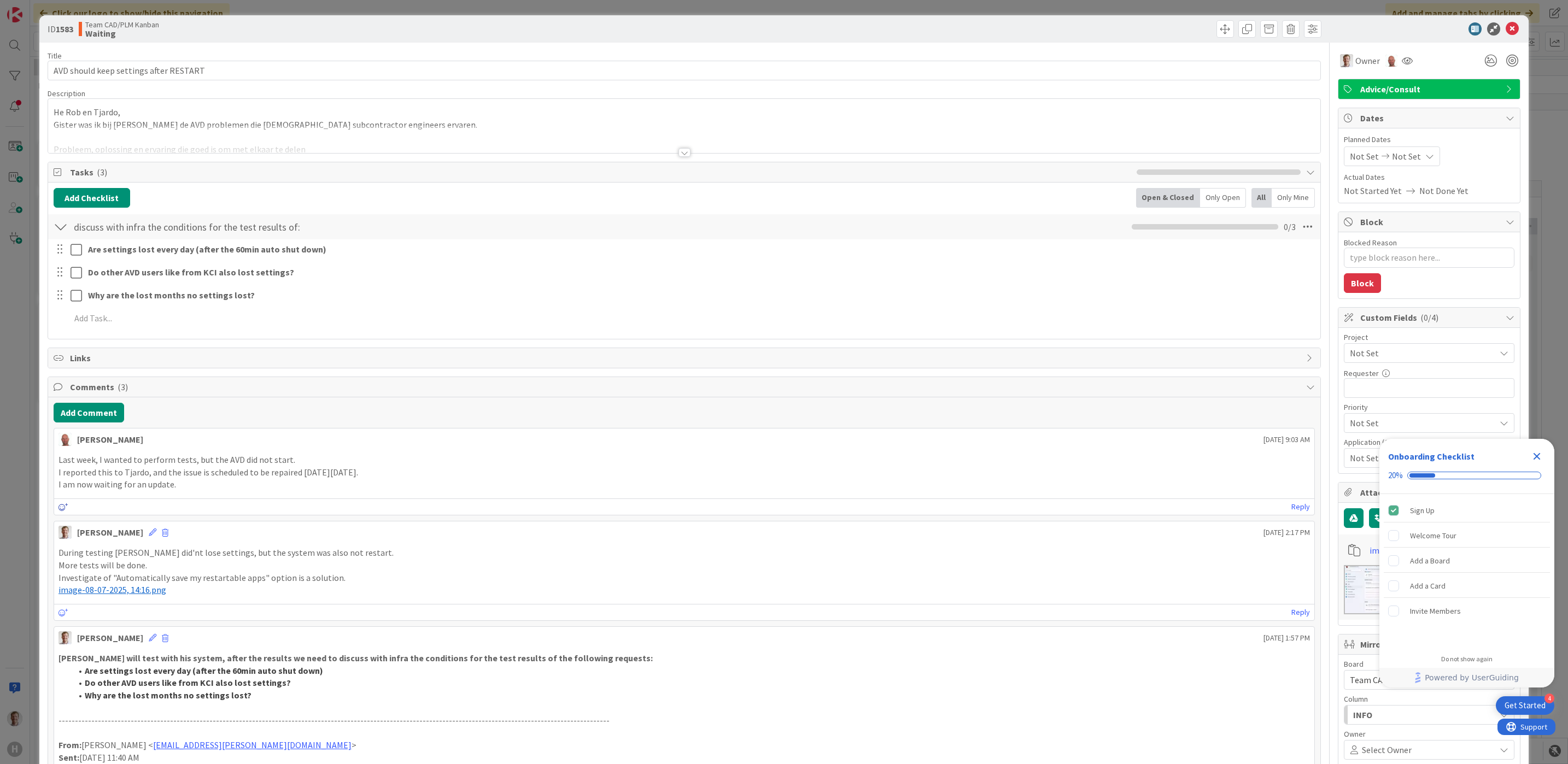
click at [60, 507] on icon at bounding box center [63, 507] width 10 height 8
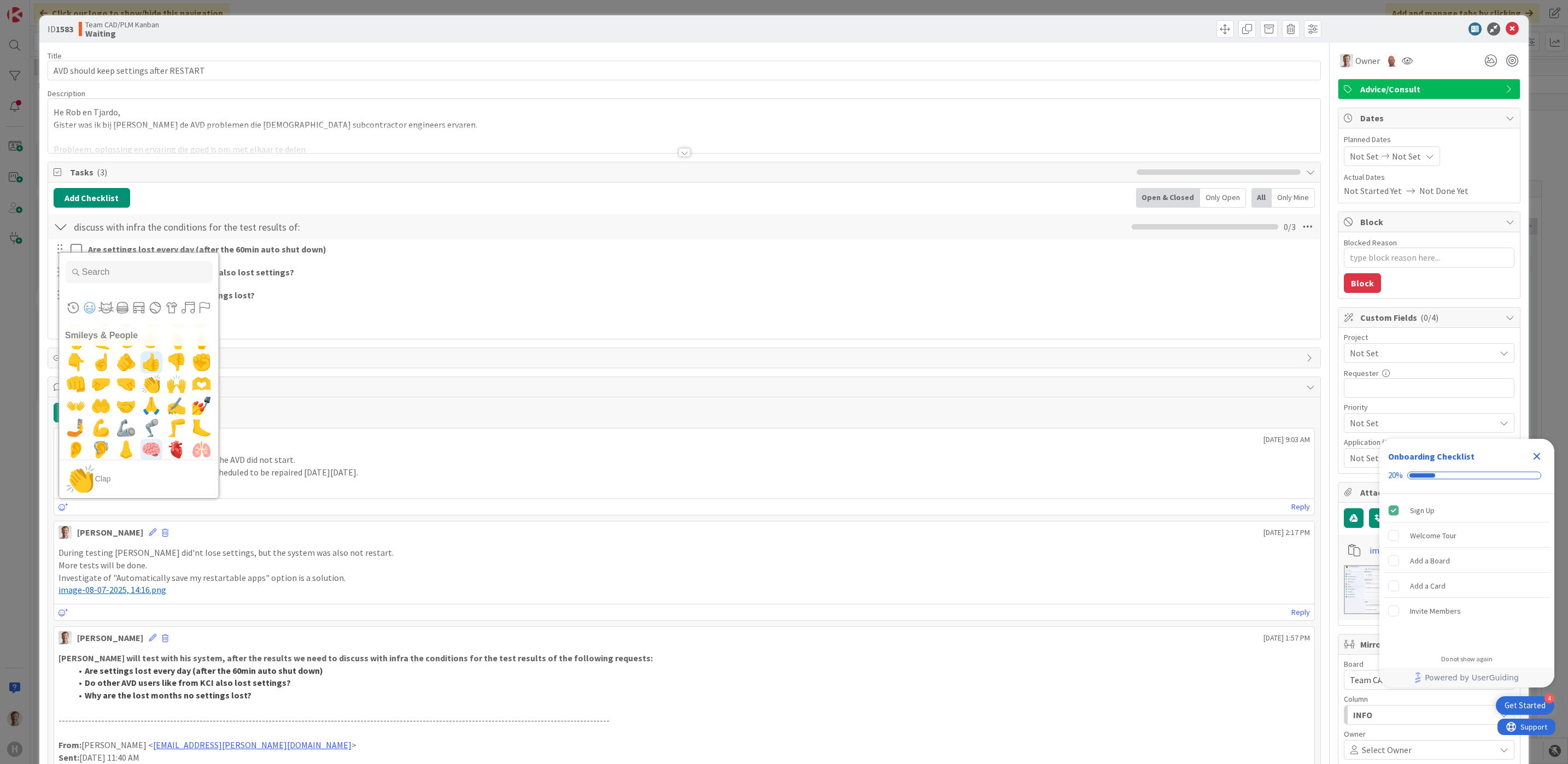
scroll to position [656, 0]
click at [148, 445] on span "👍" at bounding box center [151, 444] width 26 height 22
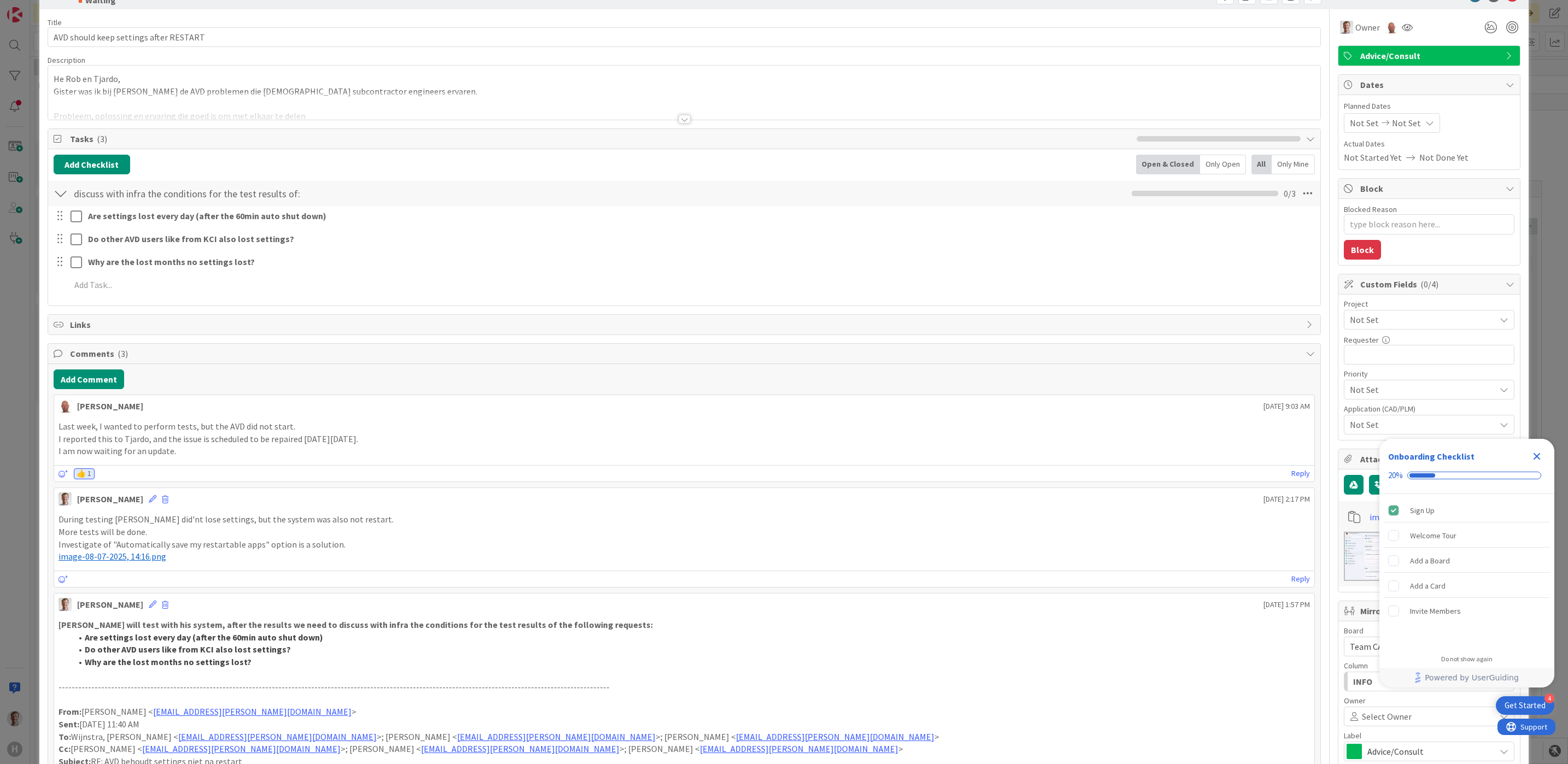
scroll to position [0, 0]
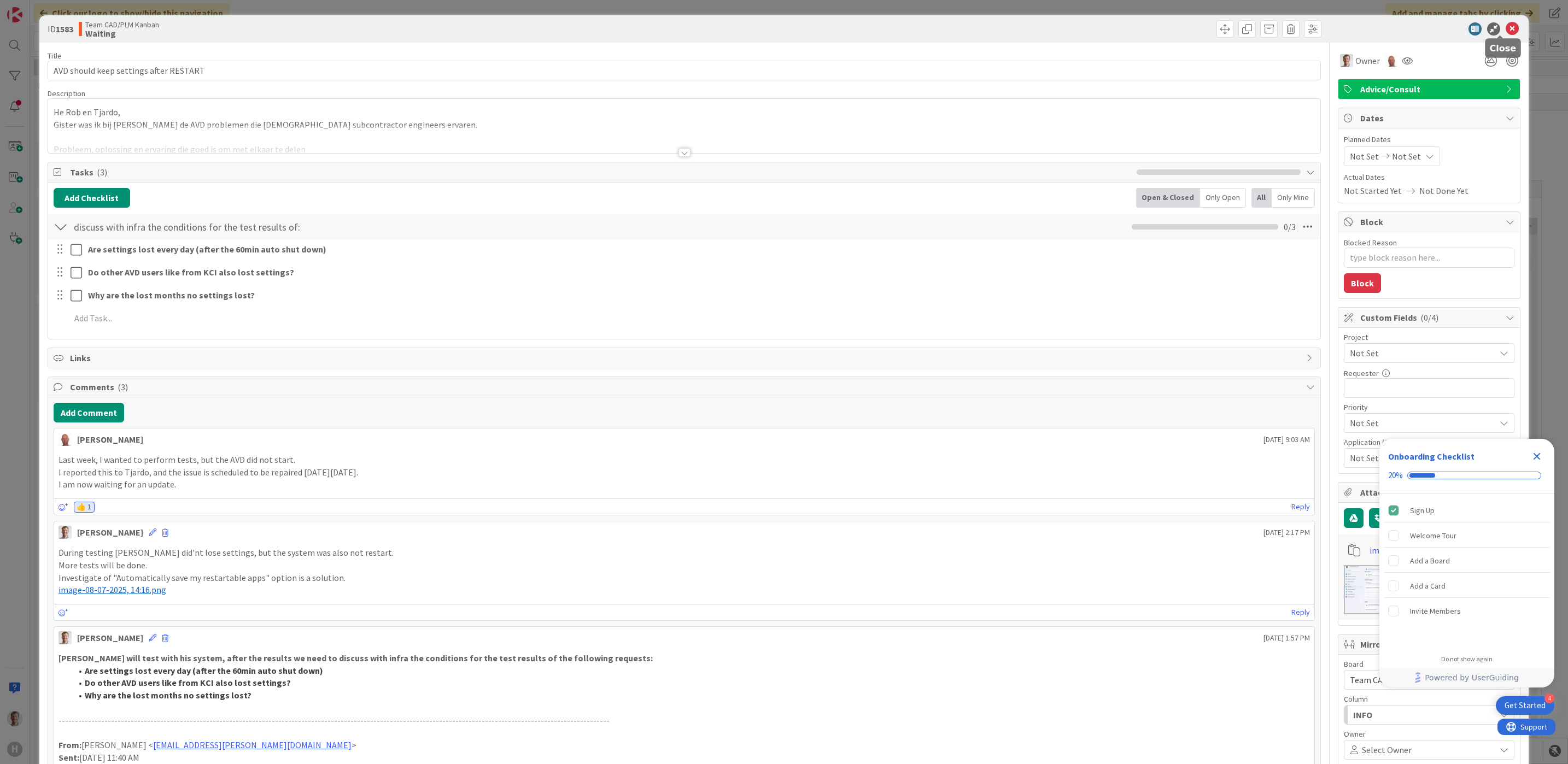
click at [1325, 28] on icon at bounding box center [1512, 29] width 13 height 13
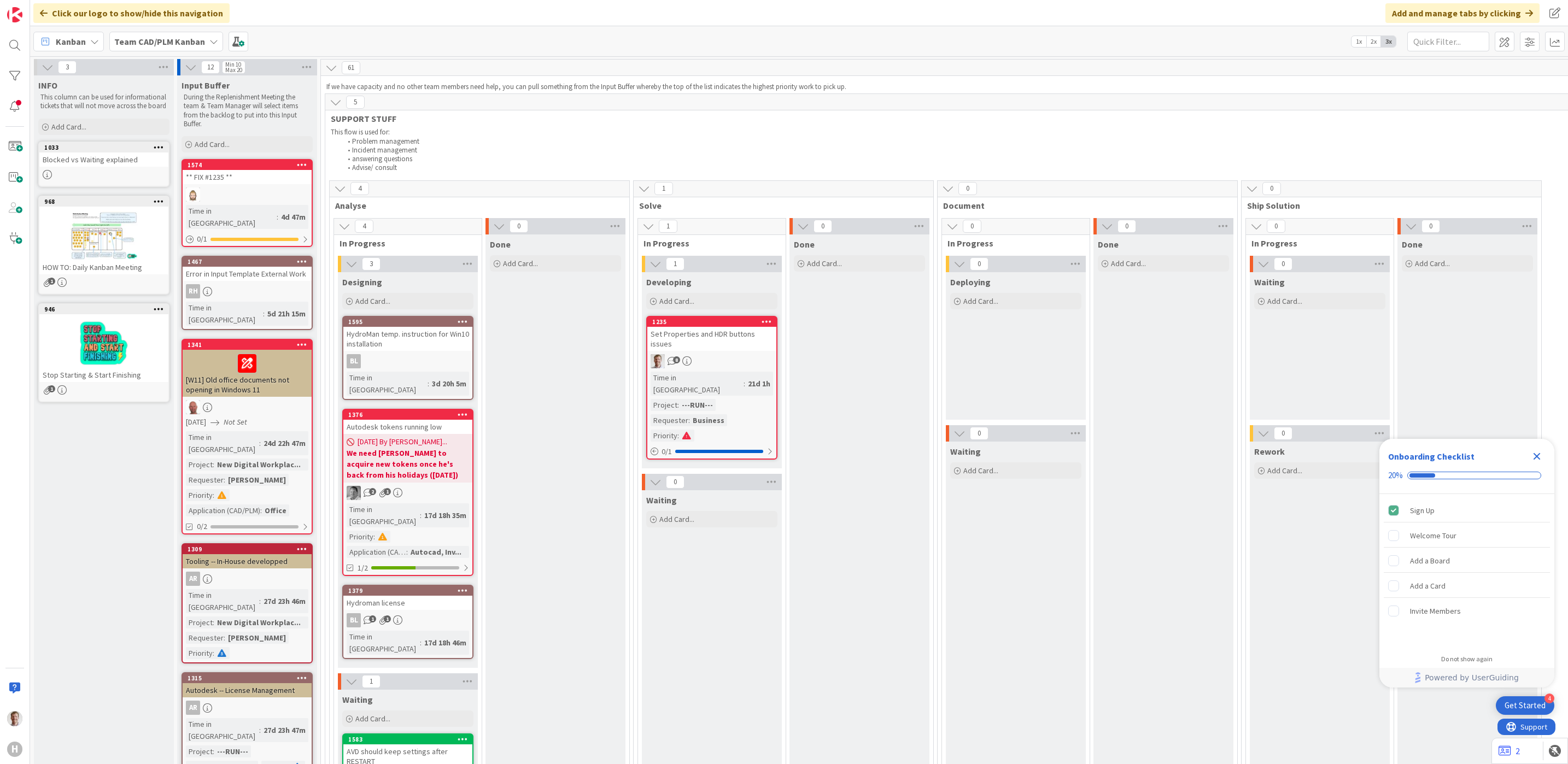
click at [739, 355] on div "8" at bounding box center [711, 361] width 129 height 14
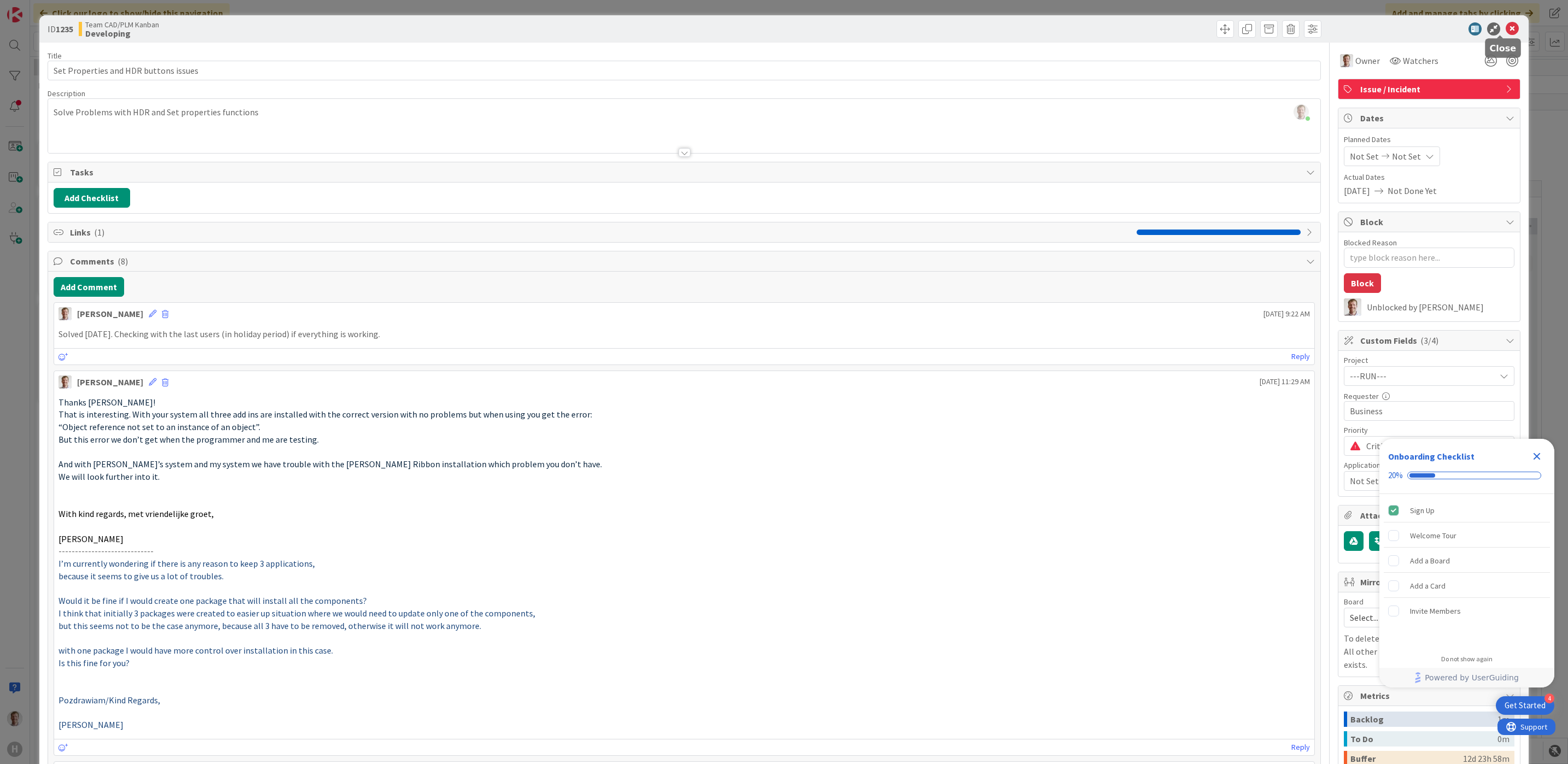
click at [1325, 25] on icon at bounding box center [1512, 29] width 13 height 13
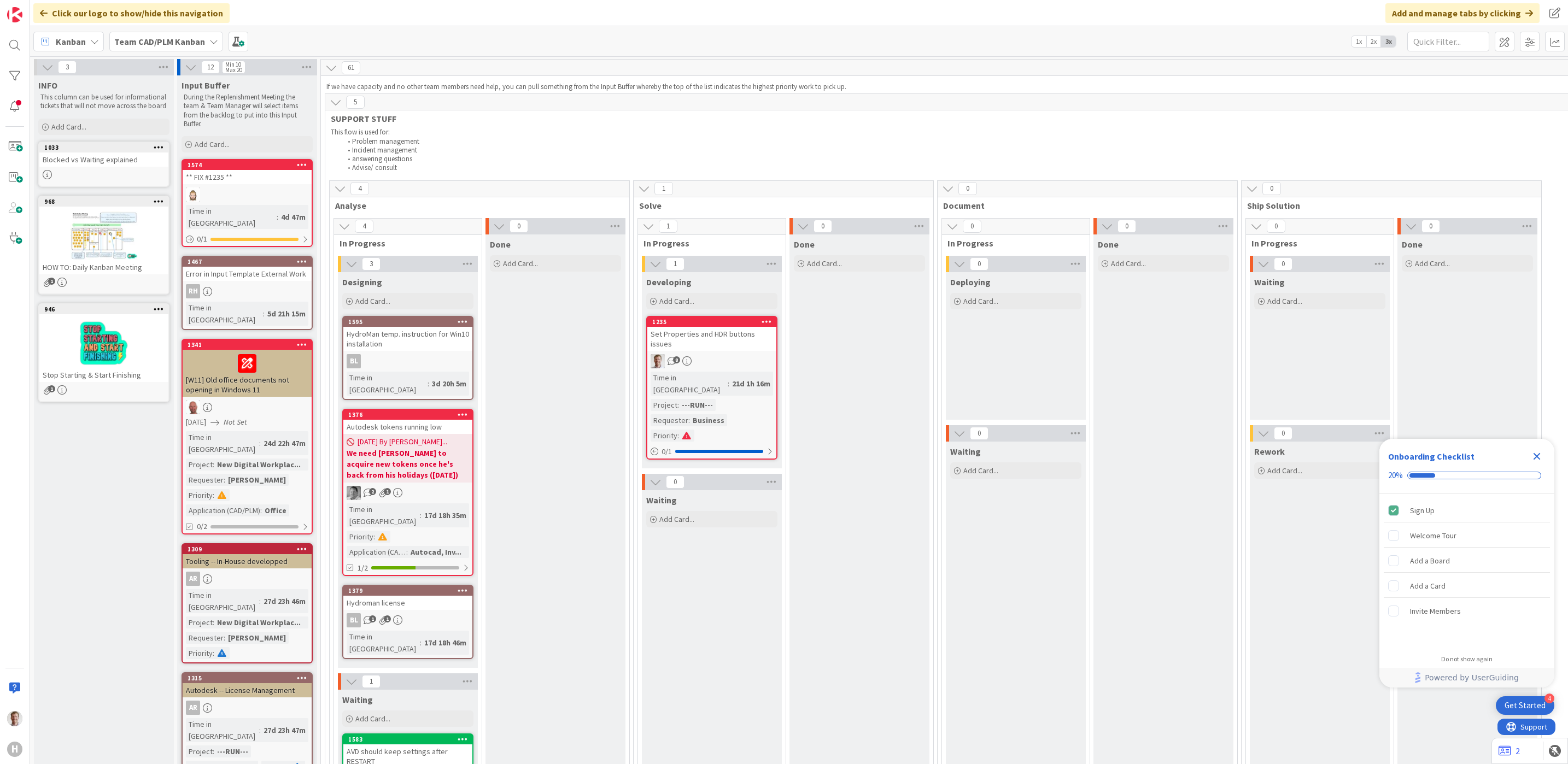
click at [728, 335] on div "Set Properties and HDR buttons issues" at bounding box center [711, 339] width 129 height 24
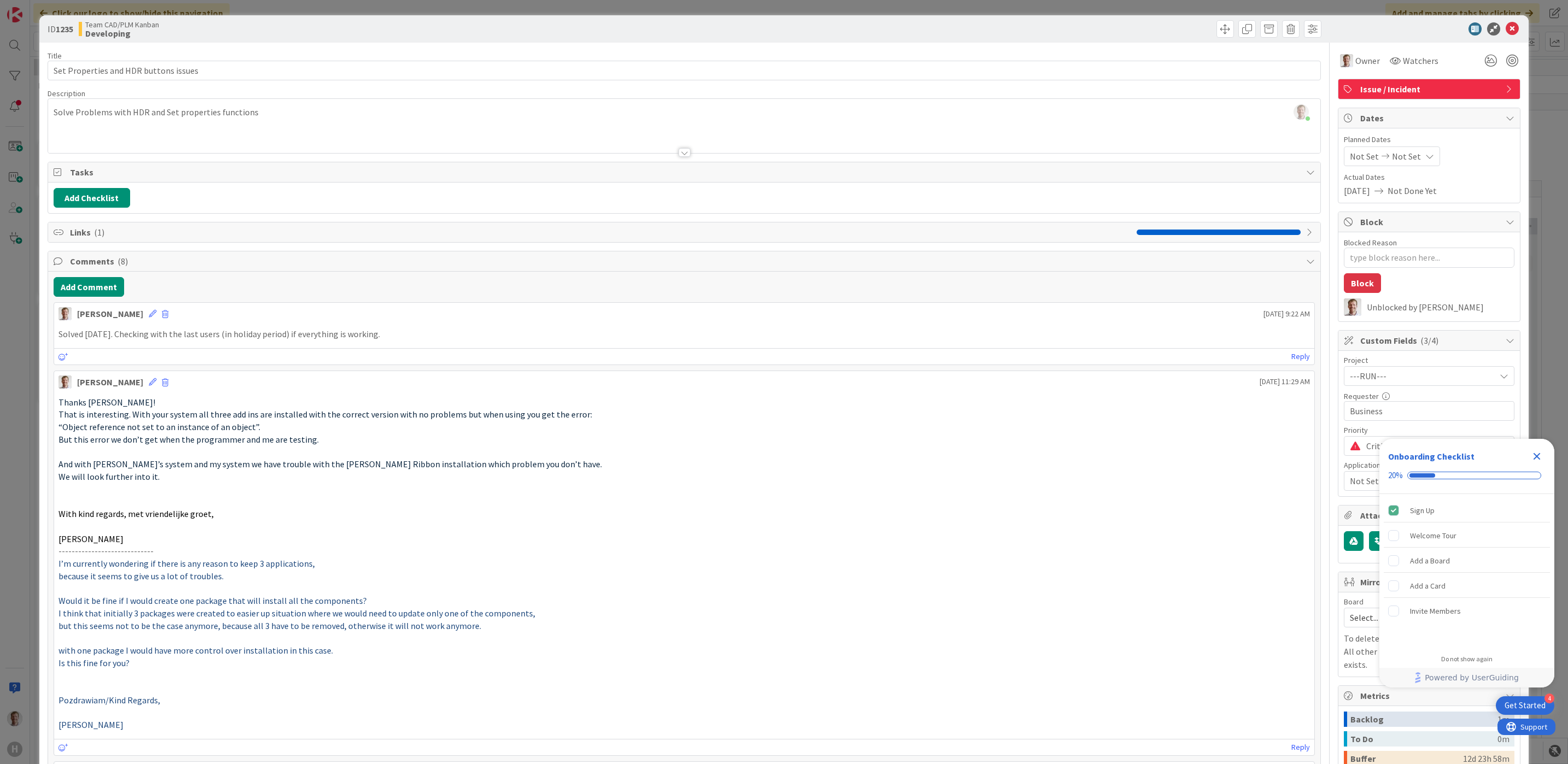
click at [640, 239] on span "Links ( 1 )" at bounding box center [601, 232] width 1062 height 13
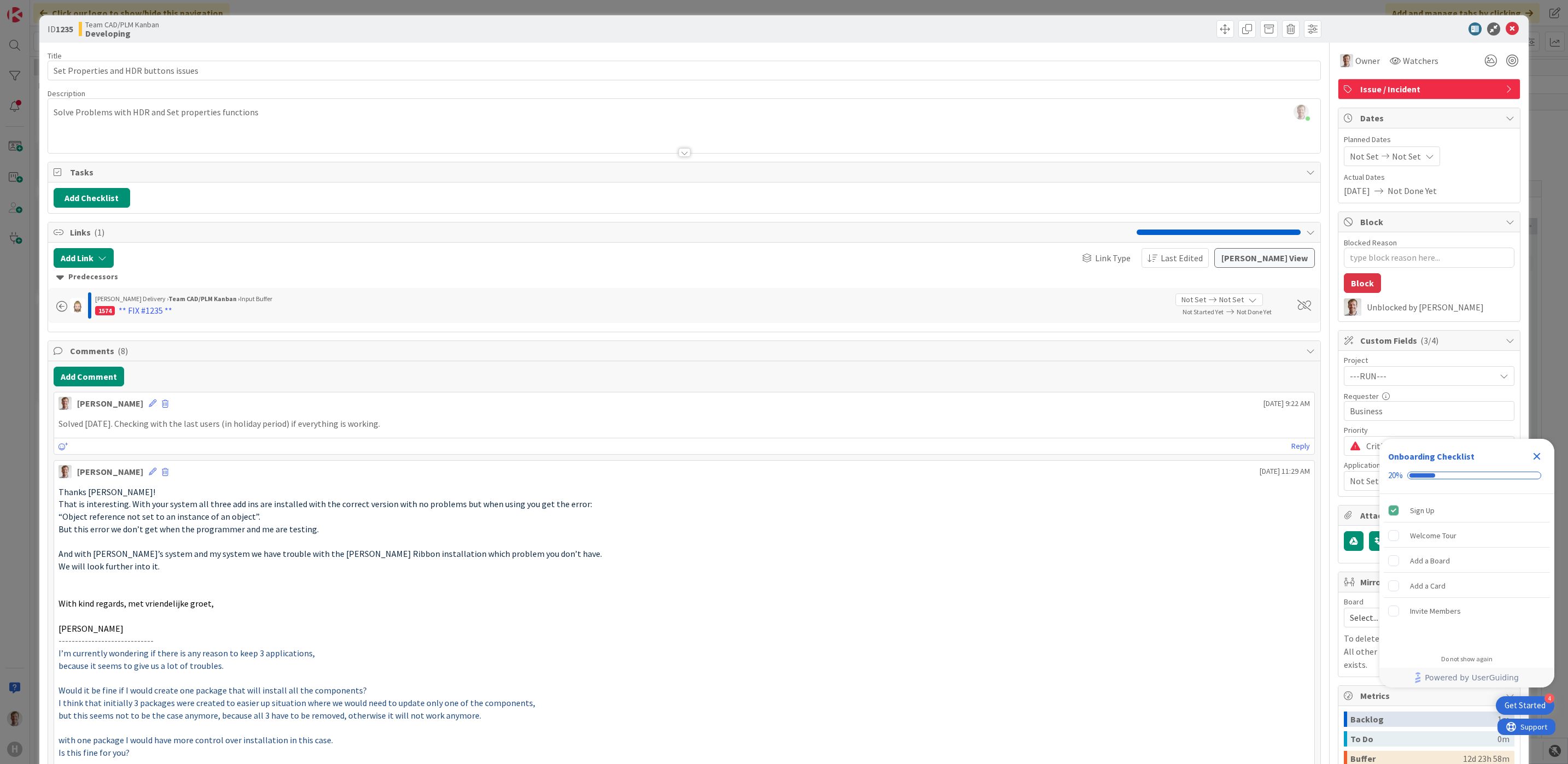
click at [281, 304] on div "[PERSON_NAME] Delivery › Team CAD/PLM Kanban › Input Buffer" at bounding box center [631, 299] width 1072 height 10
click at [175, 251] on div at bounding box center [357, 258] width 476 height 20
click at [63, 307] on span at bounding box center [62, 306] width 11 height 11
drag, startPoint x: 296, startPoint y: 280, endPoint x: 276, endPoint y: 285, distance: 20.6
click at [295, 280] on div "Predecessors" at bounding box center [684, 277] width 1256 height 12
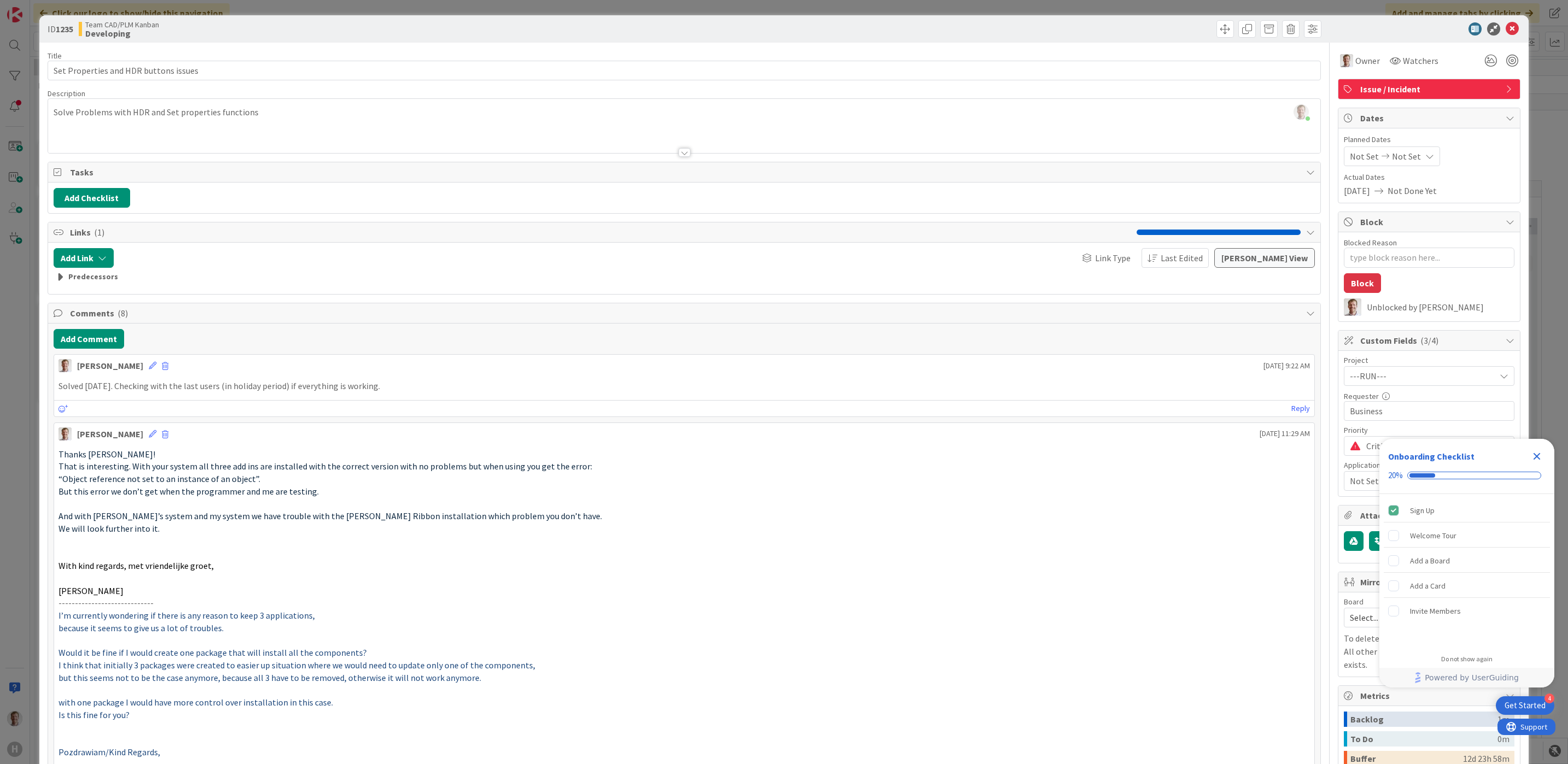
click at [240, 279] on div "Predecessors" at bounding box center [684, 277] width 1256 height 12
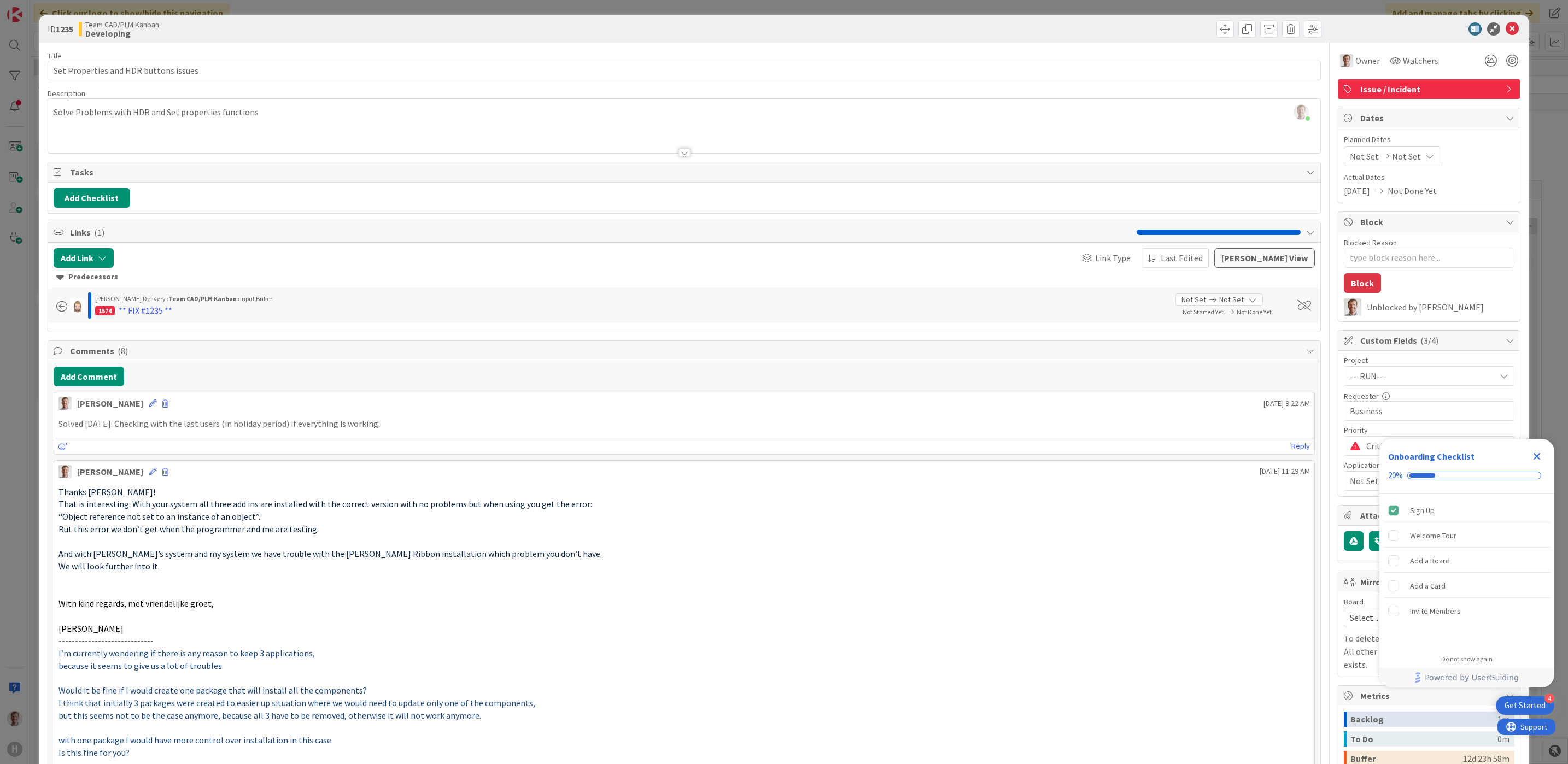
click at [1089, 304] on div "[PERSON_NAME] Delivery › Team CAD/PLM Kanban › Input Buffer" at bounding box center [631, 299] width 1072 height 10
click at [148, 312] on div "** FIX #1235 **" at bounding box center [145, 310] width 54 height 13
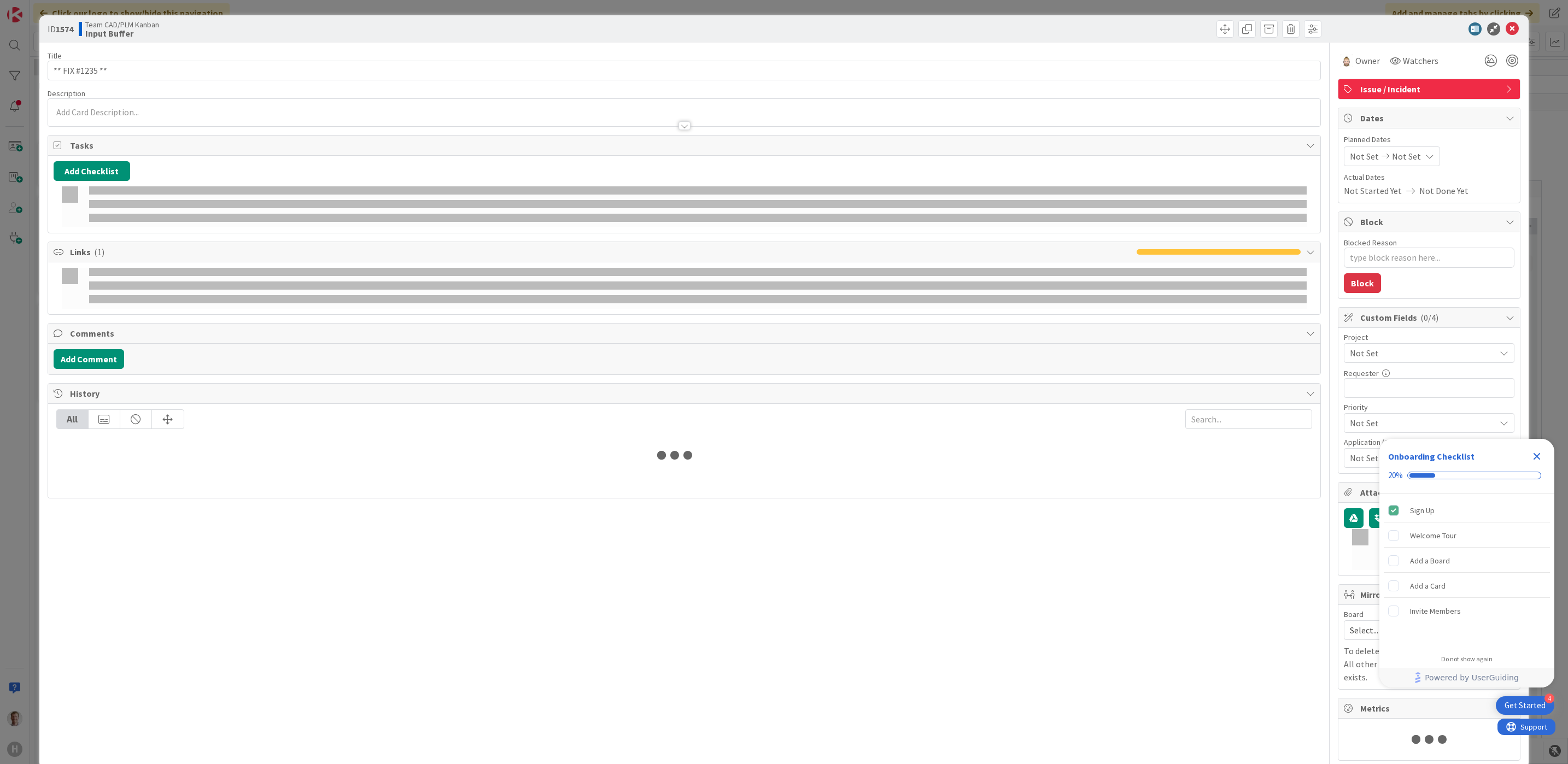
type textarea "x"
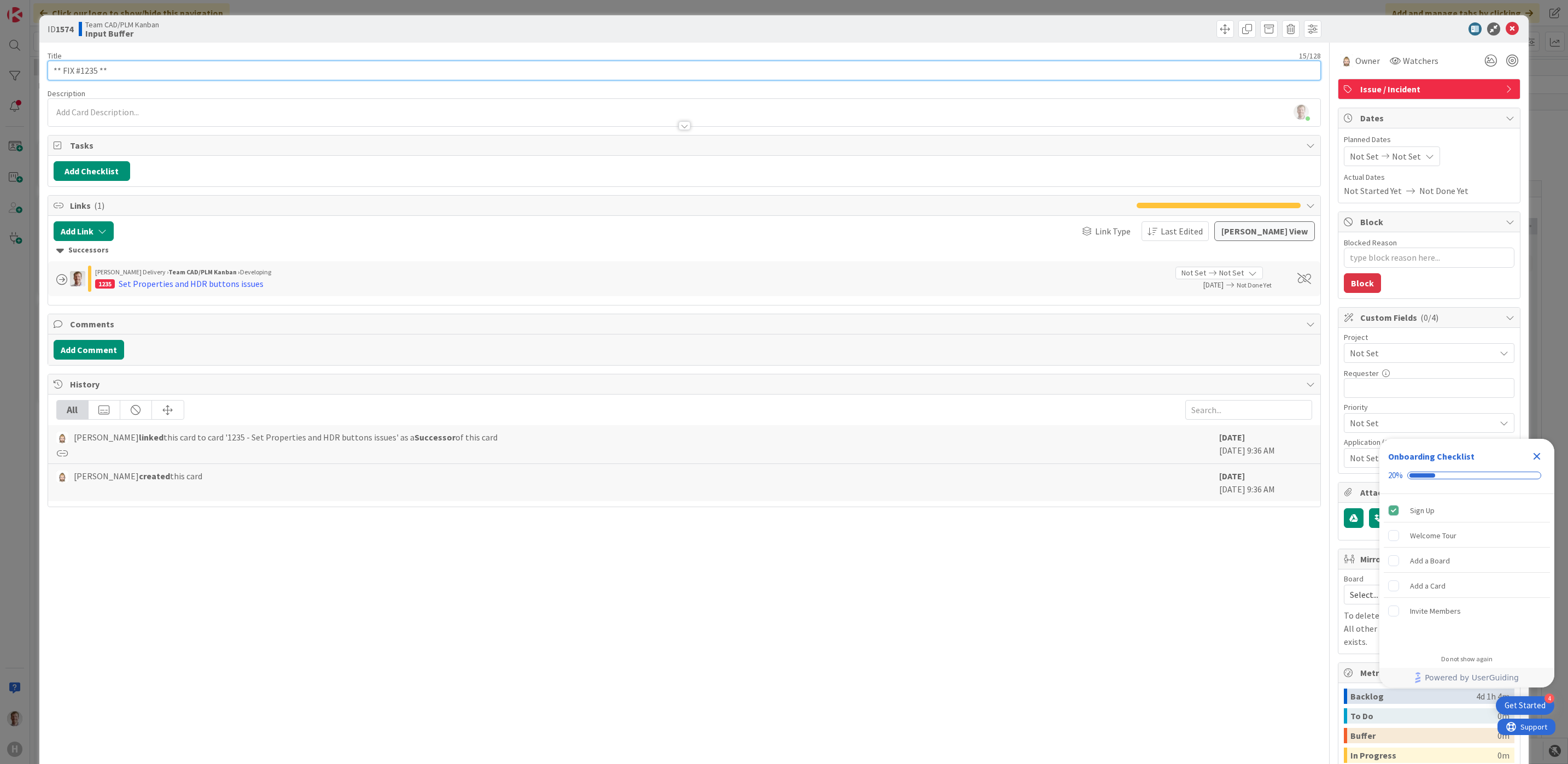
drag, startPoint x: 145, startPoint y: 69, endPoint x: -8, endPoint y: 82, distance: 153.6
click at [0, 82] on html "4 Get Started Onboarding Checklist 20% Sign Up Welcome Tour Add a Board Add a C…" at bounding box center [784, 382] width 1568 height 764
type input "HDR"
type textarea "x"
type input "HDR"
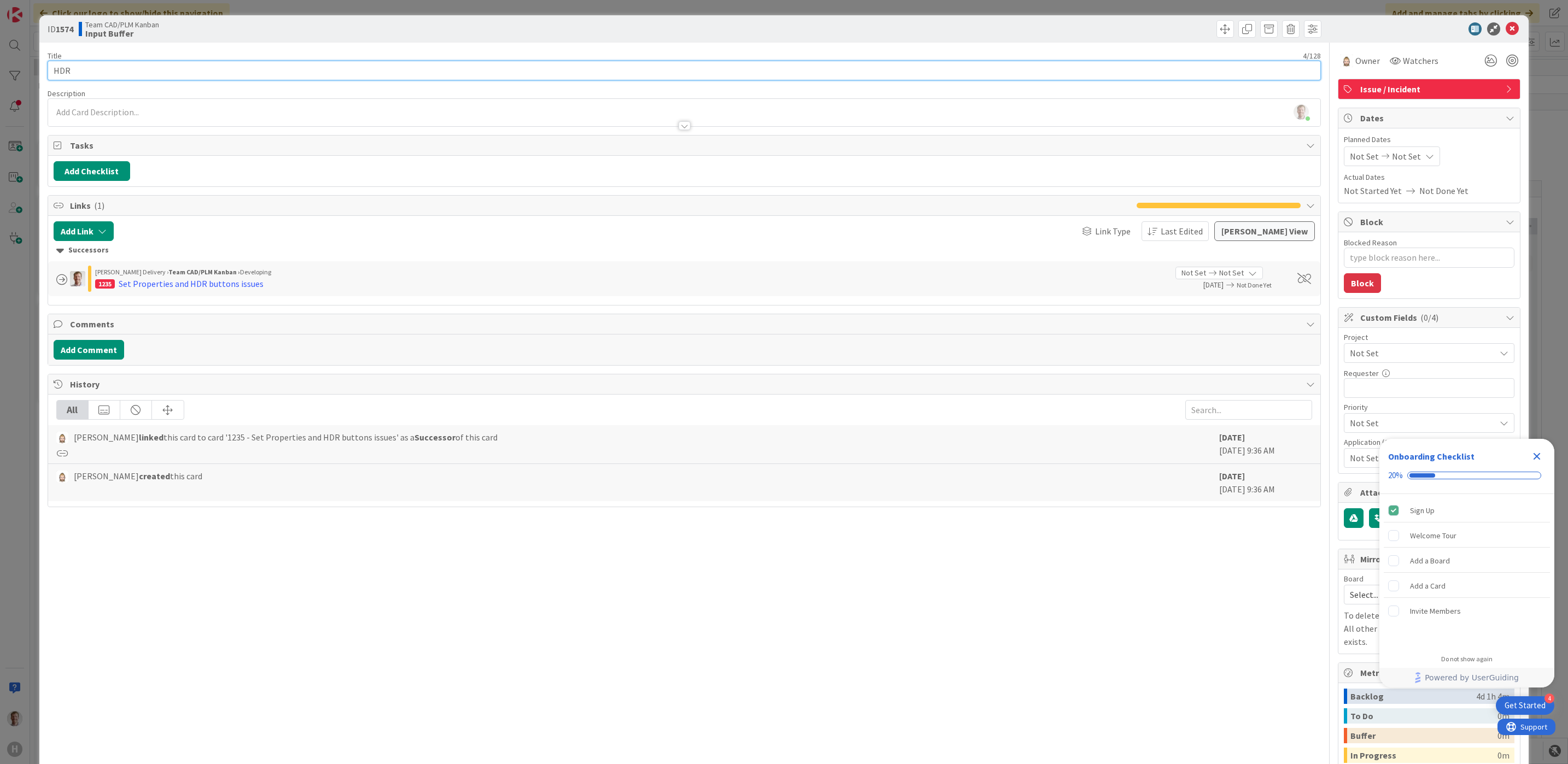
type textarea "x"
type input "HDR stat"
type textarea "x"
type input "HDR statu"
type textarea "x"
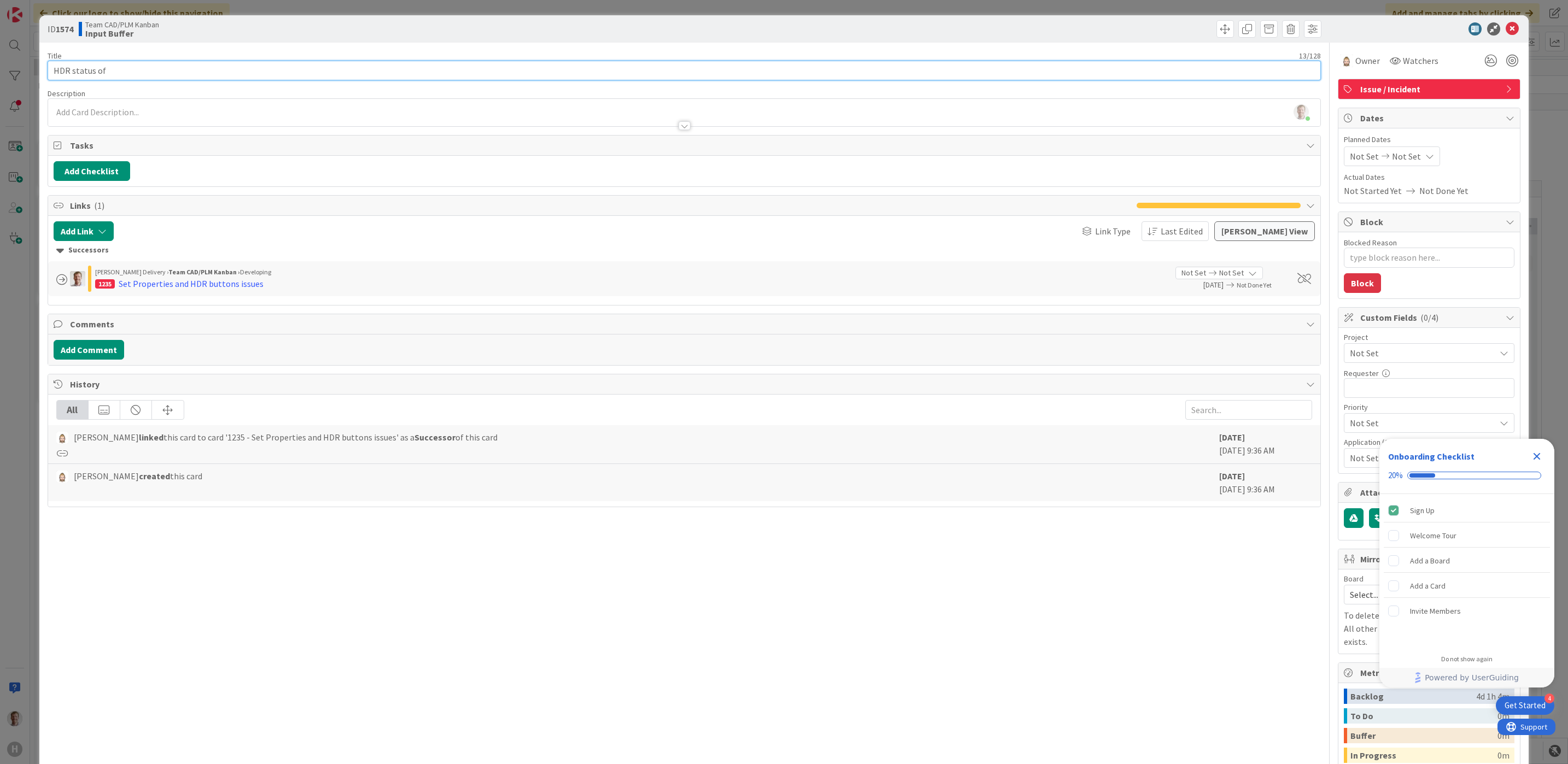
type input "HDR status of"
type textarea "x"
type input "HDR status of Order not"
type textarea "x"
click at [159, 72] on input "HDR status of Order not" at bounding box center [685, 71] width 1274 height 20
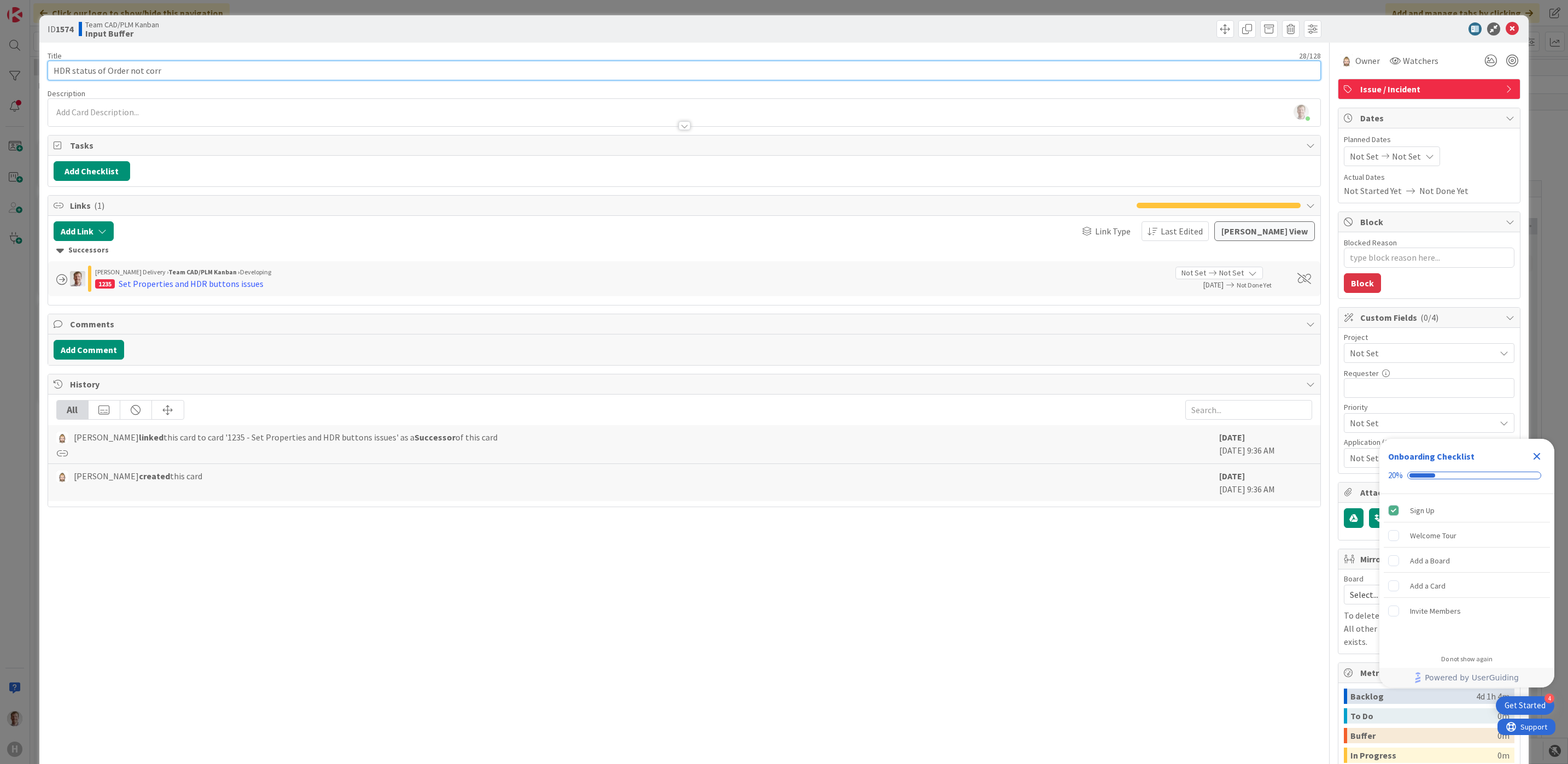
type input "HDR status of Order not corre"
type textarea "x"
type input "HDR status of Order not co"
type textarea "x"
type input "HDR status of Order not"
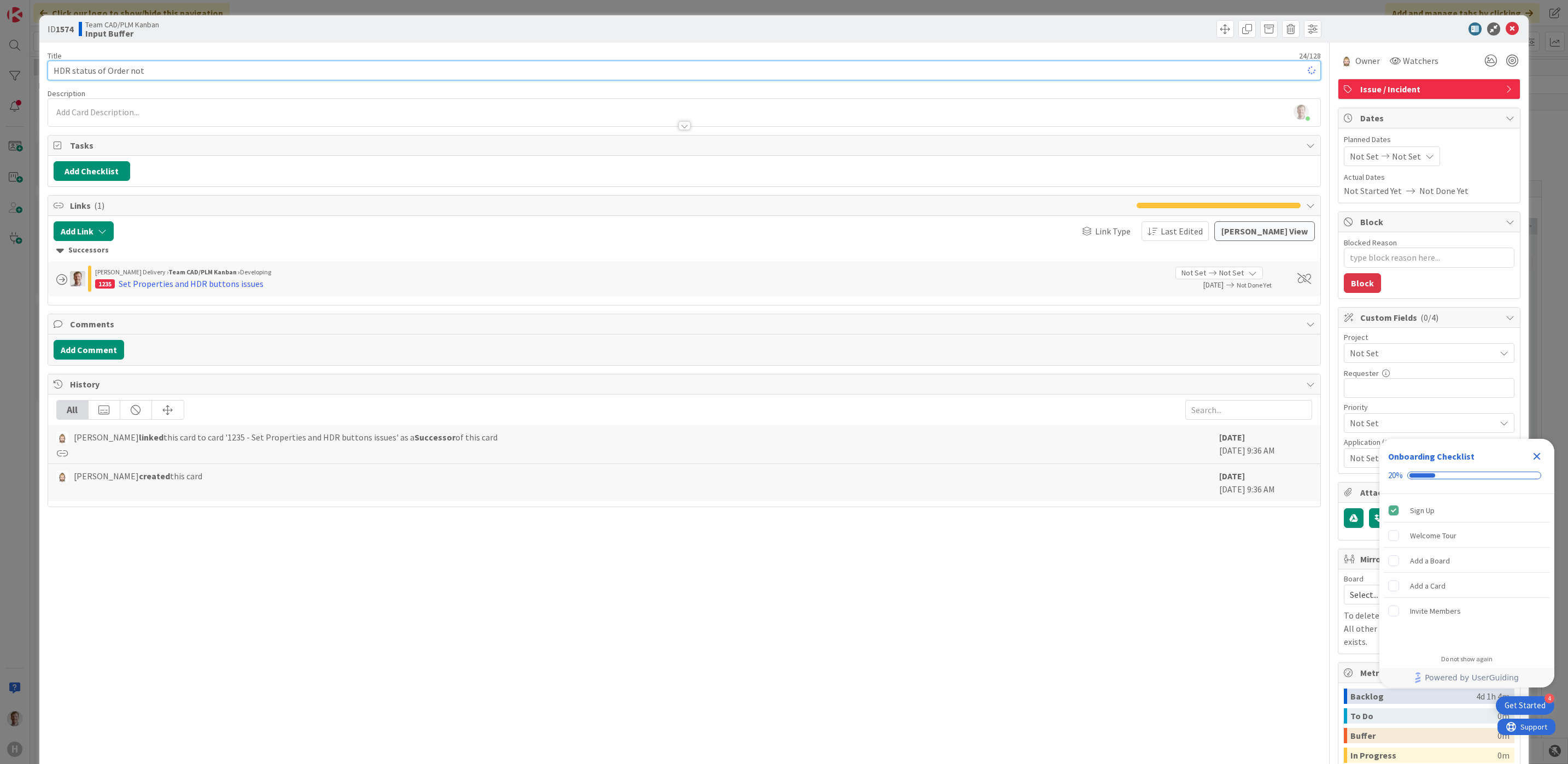
type textarea "x"
type input "HDR status of Order i"
type textarea "x"
type input "HDR status of Order"
type textarea "x"
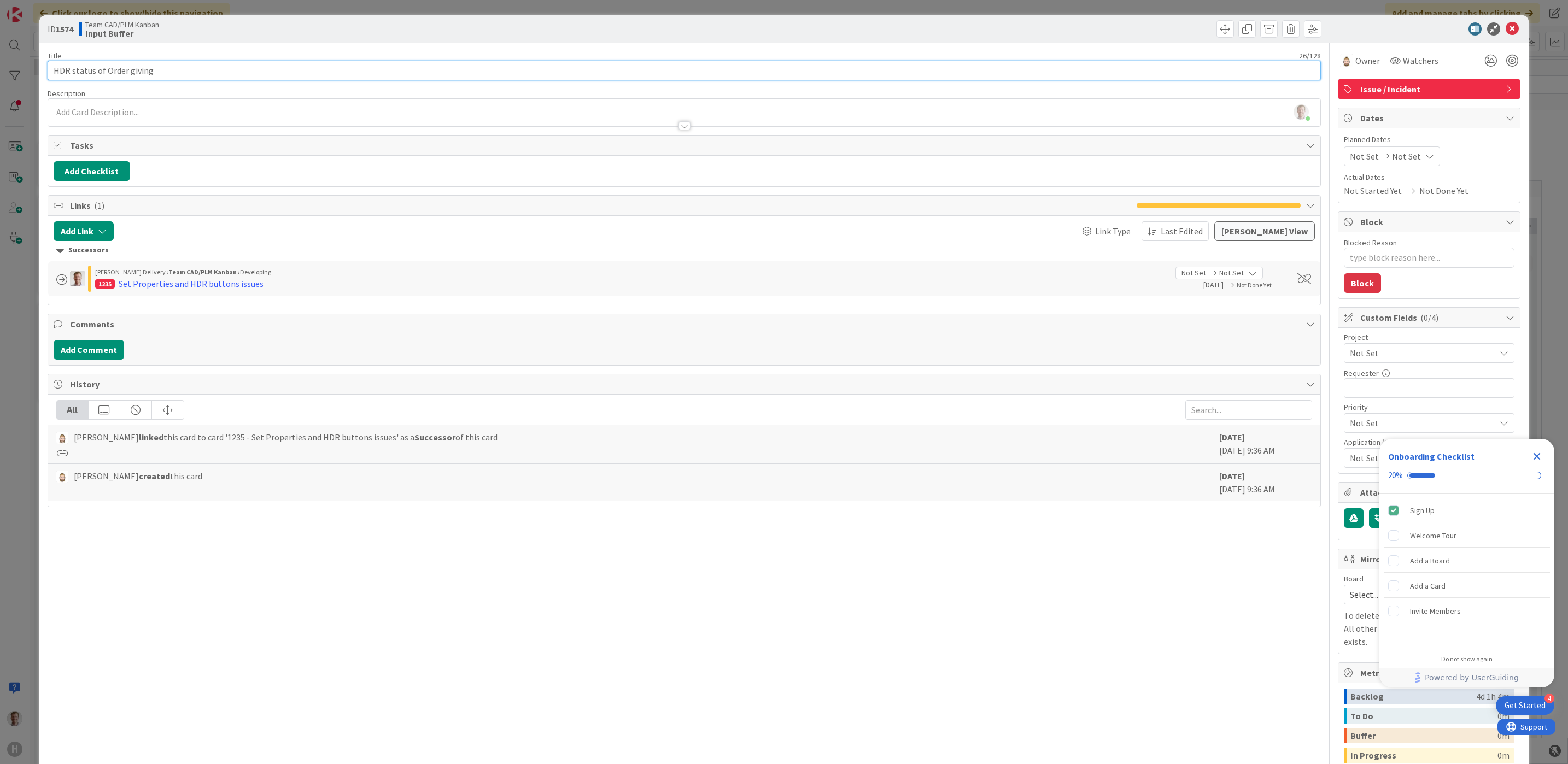
type input "HDR status of Order giving"
type textarea "x"
type input "HDR status of Order giving r"
type textarea "x"
type input "HDR status of Order giving Ribbon issues"
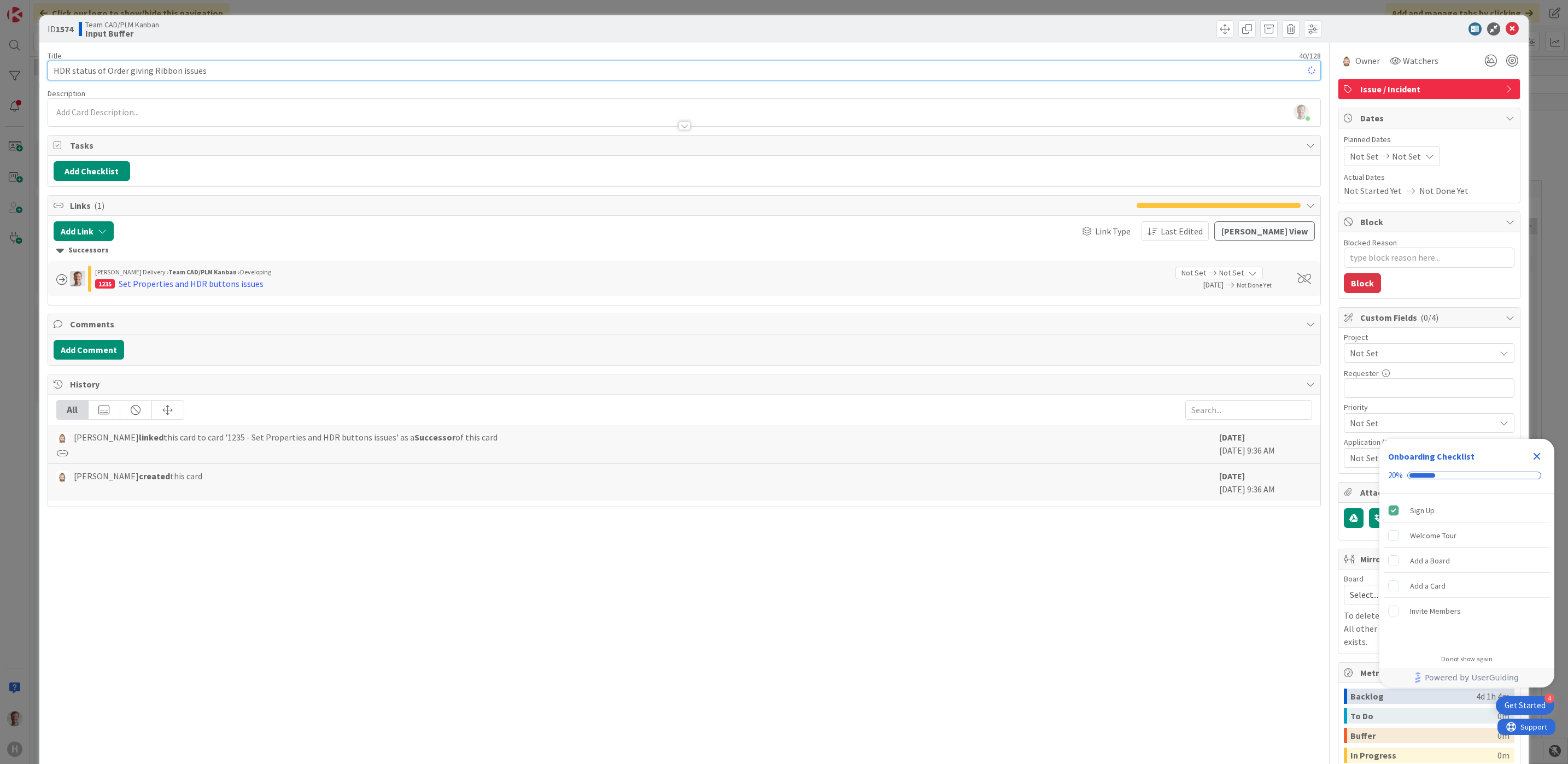
type textarea "x"
type input "HDR status of Order giving Ribbon issues"
click at [132, 110] on div "[PERSON_NAME] joined 9 m ago" at bounding box center [685, 112] width 1273 height 27
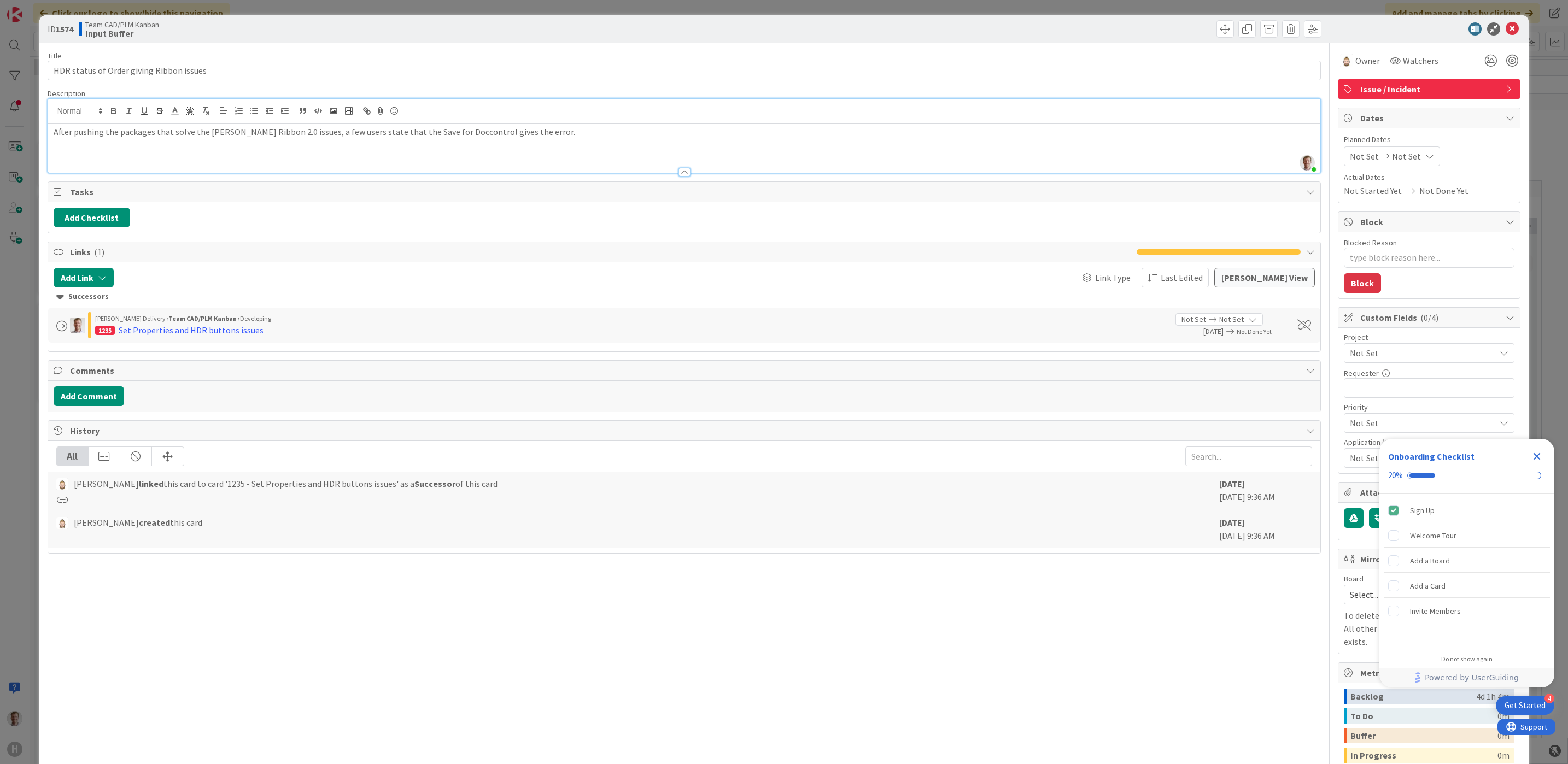
click at [556, 128] on p "After pushing the packages that solve the [PERSON_NAME] Ribbon 2.0 issues, a fe…" at bounding box center [684, 132] width 1262 height 13
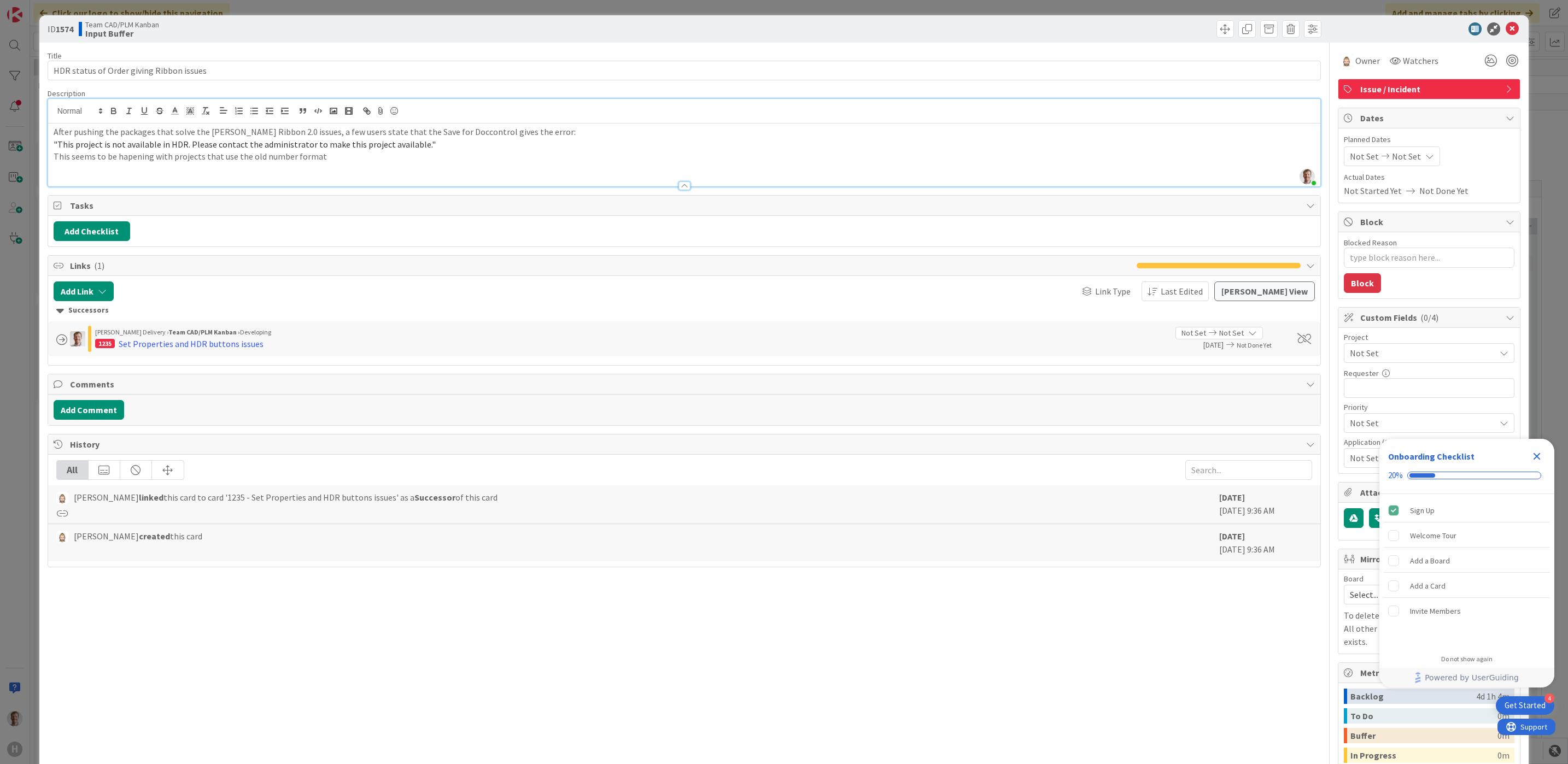
click at [264, 158] on p "This seems to be hapening with projects that use the old number format" at bounding box center [684, 156] width 1262 height 13
type textarea "x"
click at [81, 411] on button "Add Comment" at bounding box center [89, 410] width 71 height 20
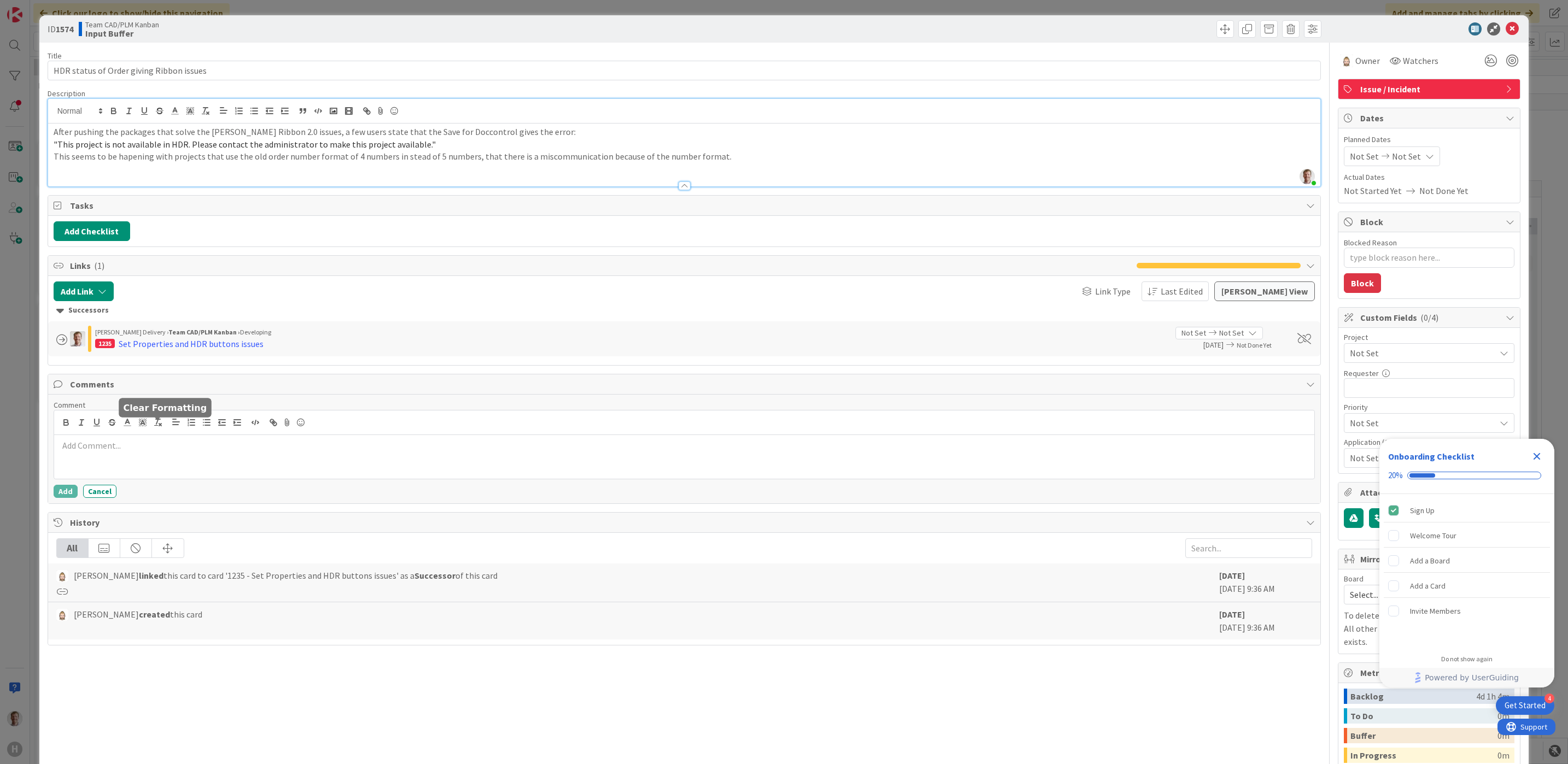
click at [219, 458] on div at bounding box center [685, 457] width 1261 height 44
click at [62, 494] on button "Add" at bounding box center [65, 491] width 24 height 13
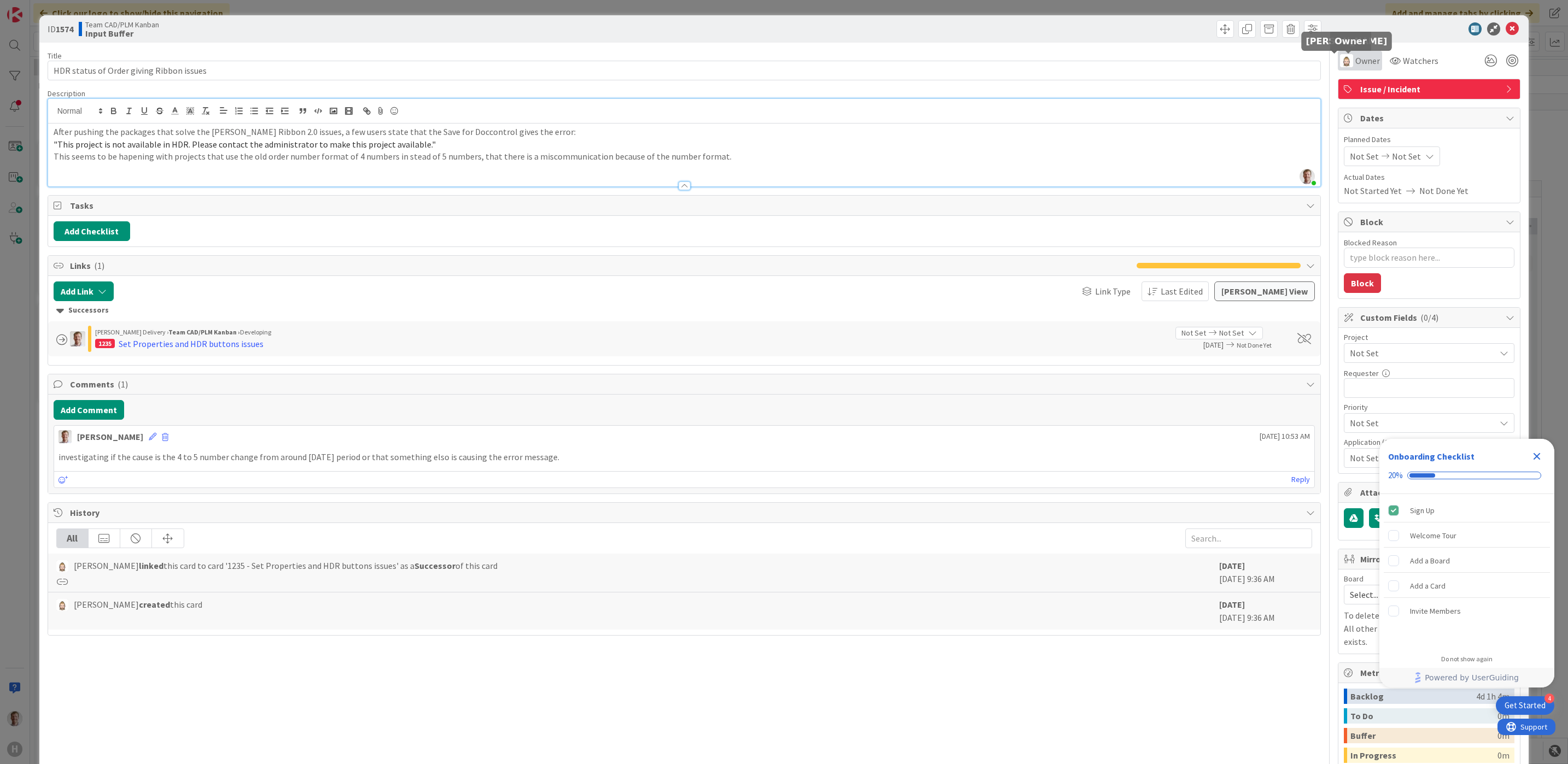
click at [1325, 58] on img at bounding box center [1347, 61] width 13 height 13
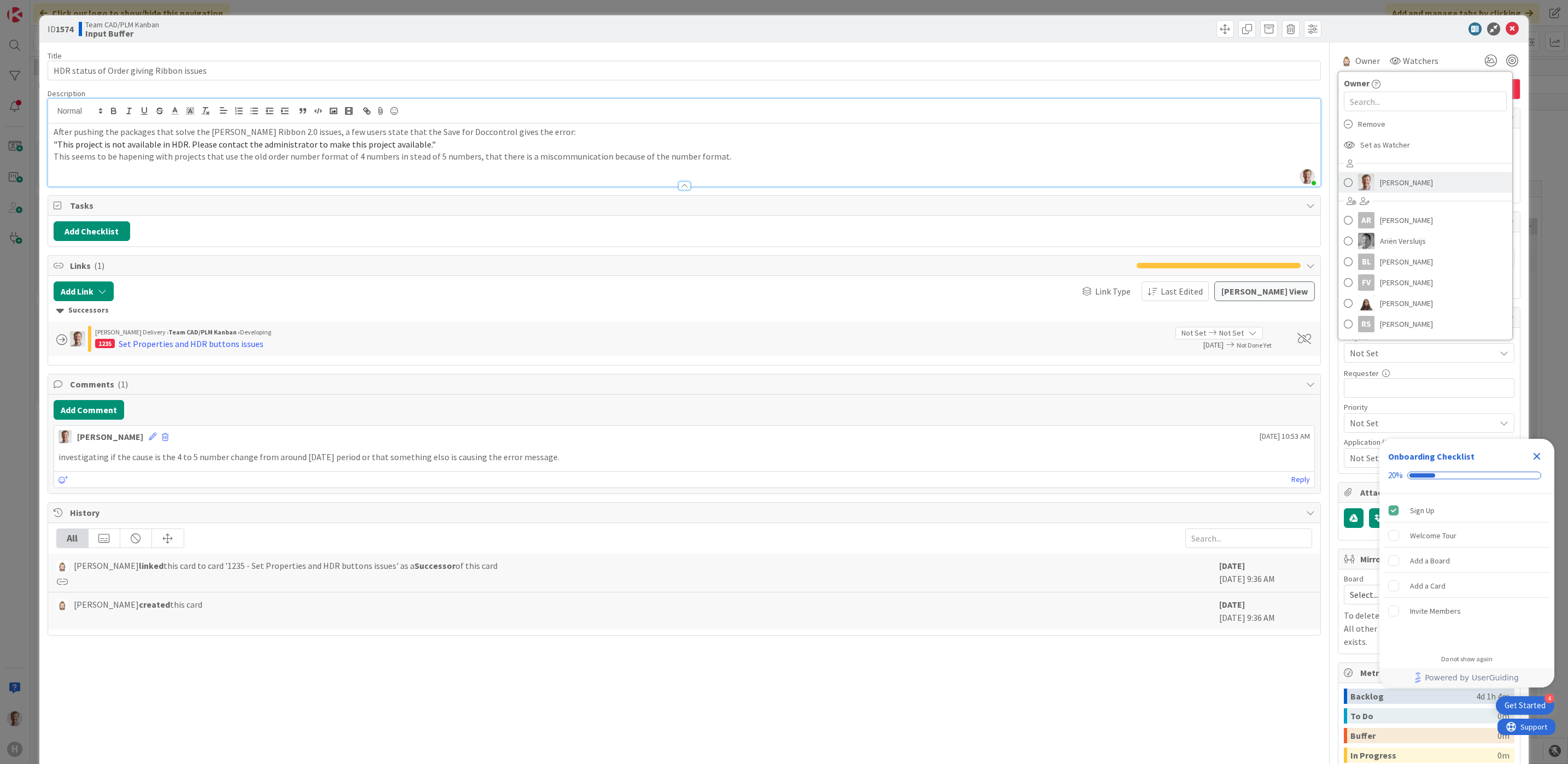
click at [1325, 181] on span "[PERSON_NAME]" at bounding box center [1407, 183] width 53 height 17
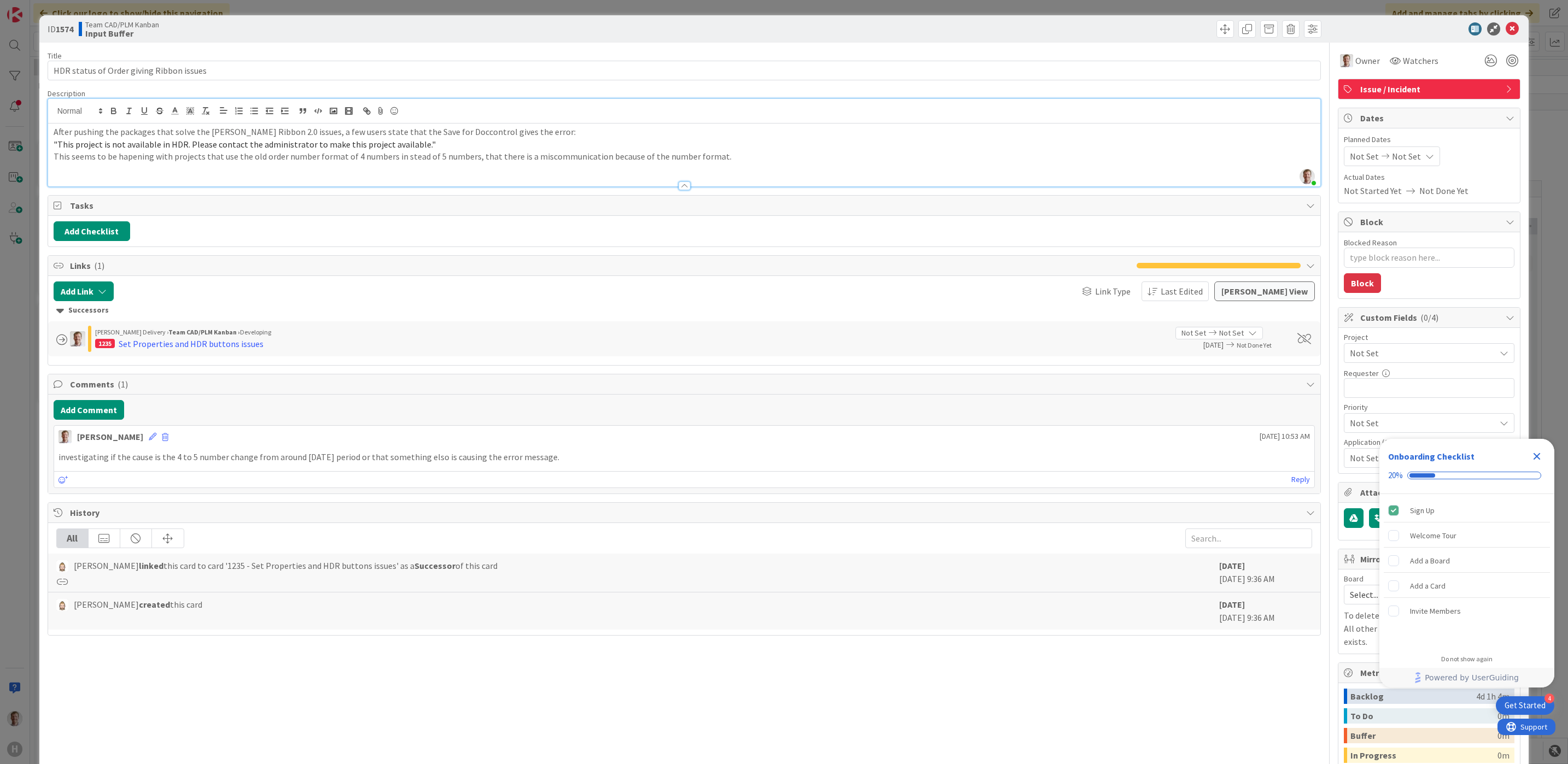
type textarea "x"
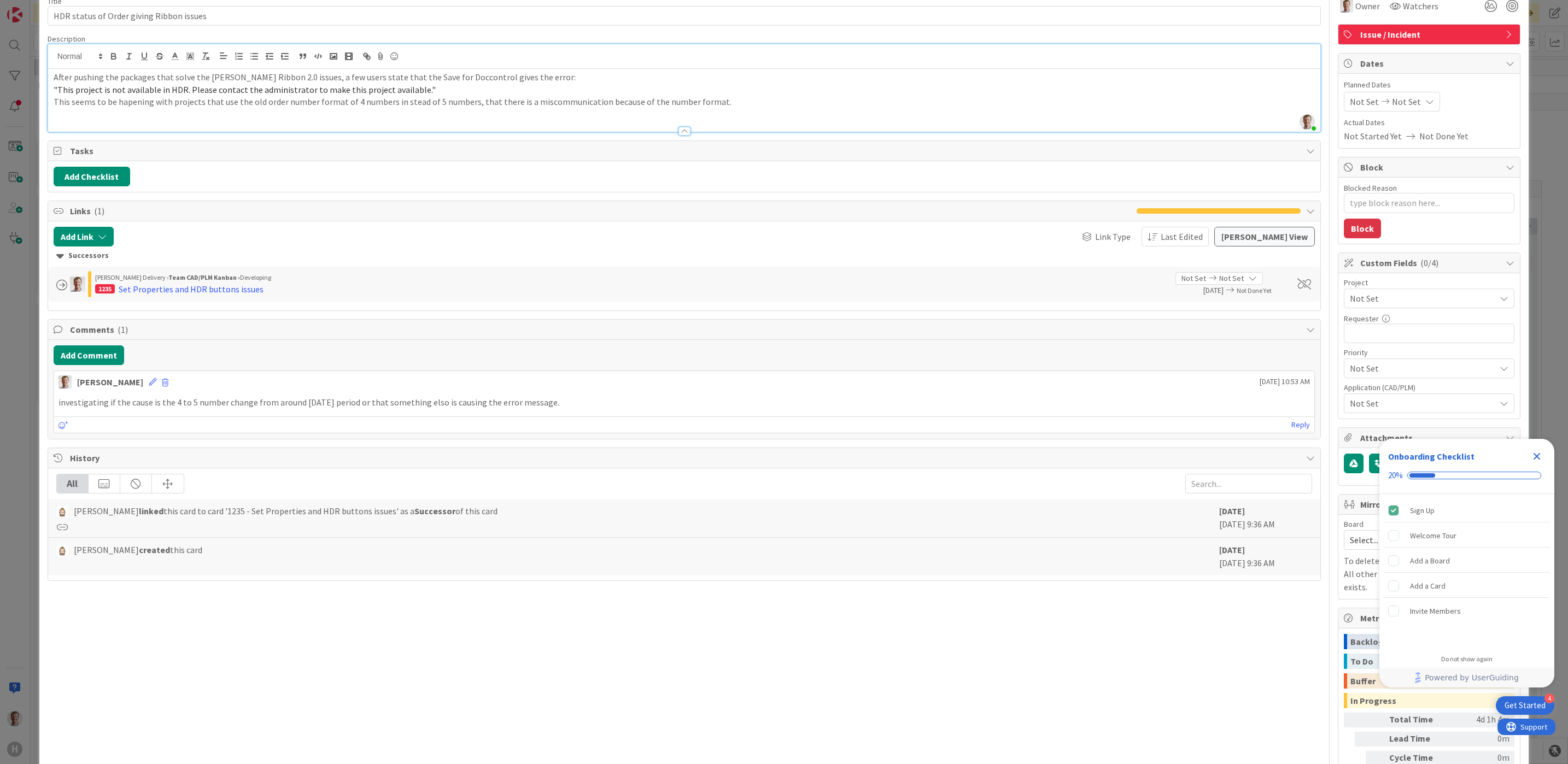
scroll to position [123, 0]
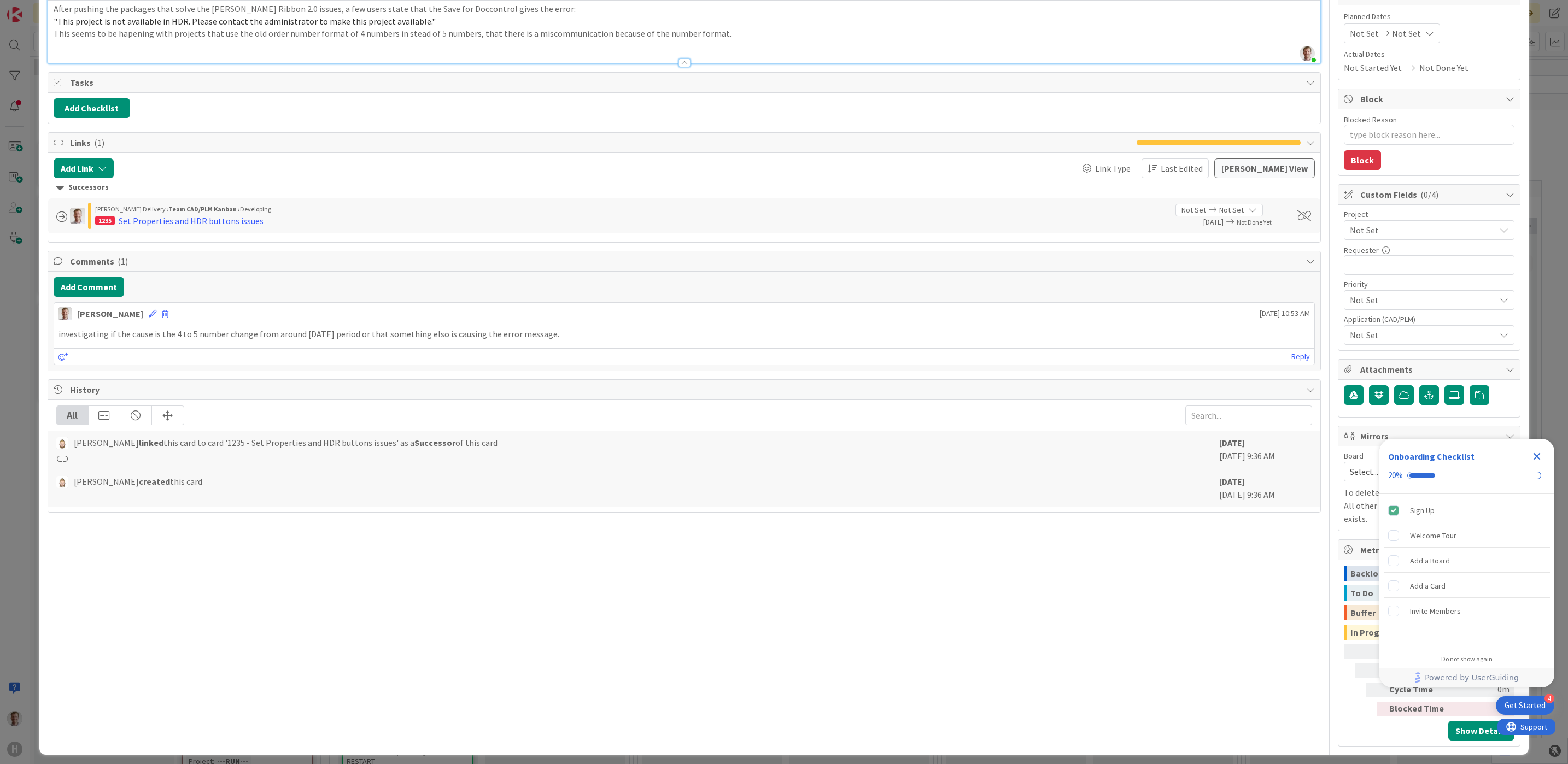
click at [405, 553] on div "Title 40 / 128 HDR status of Order giving Ribbon issues Description [PERSON_NAM…" at bounding box center [685, 333] width 1274 height 827
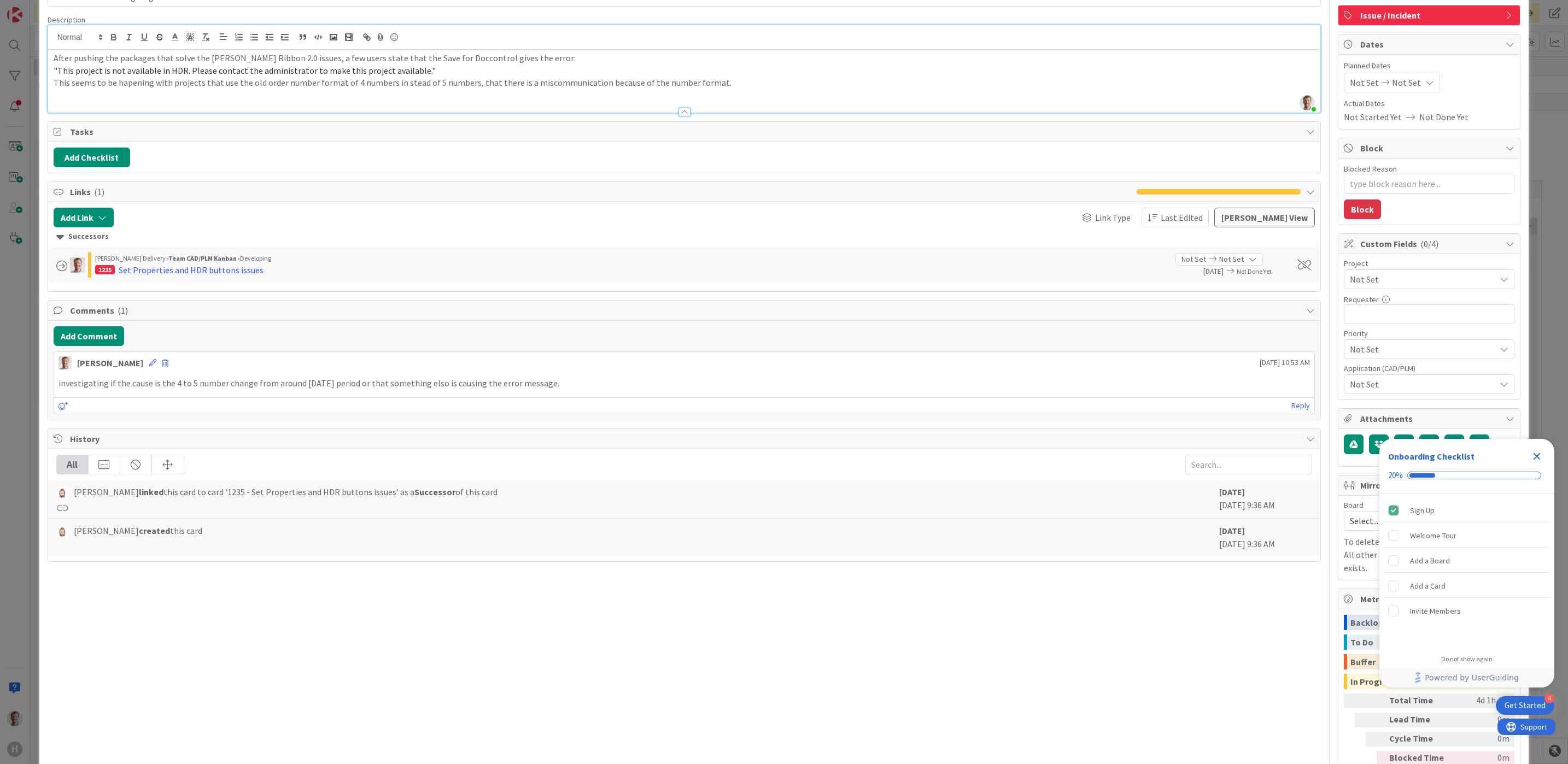
scroll to position [0, 0]
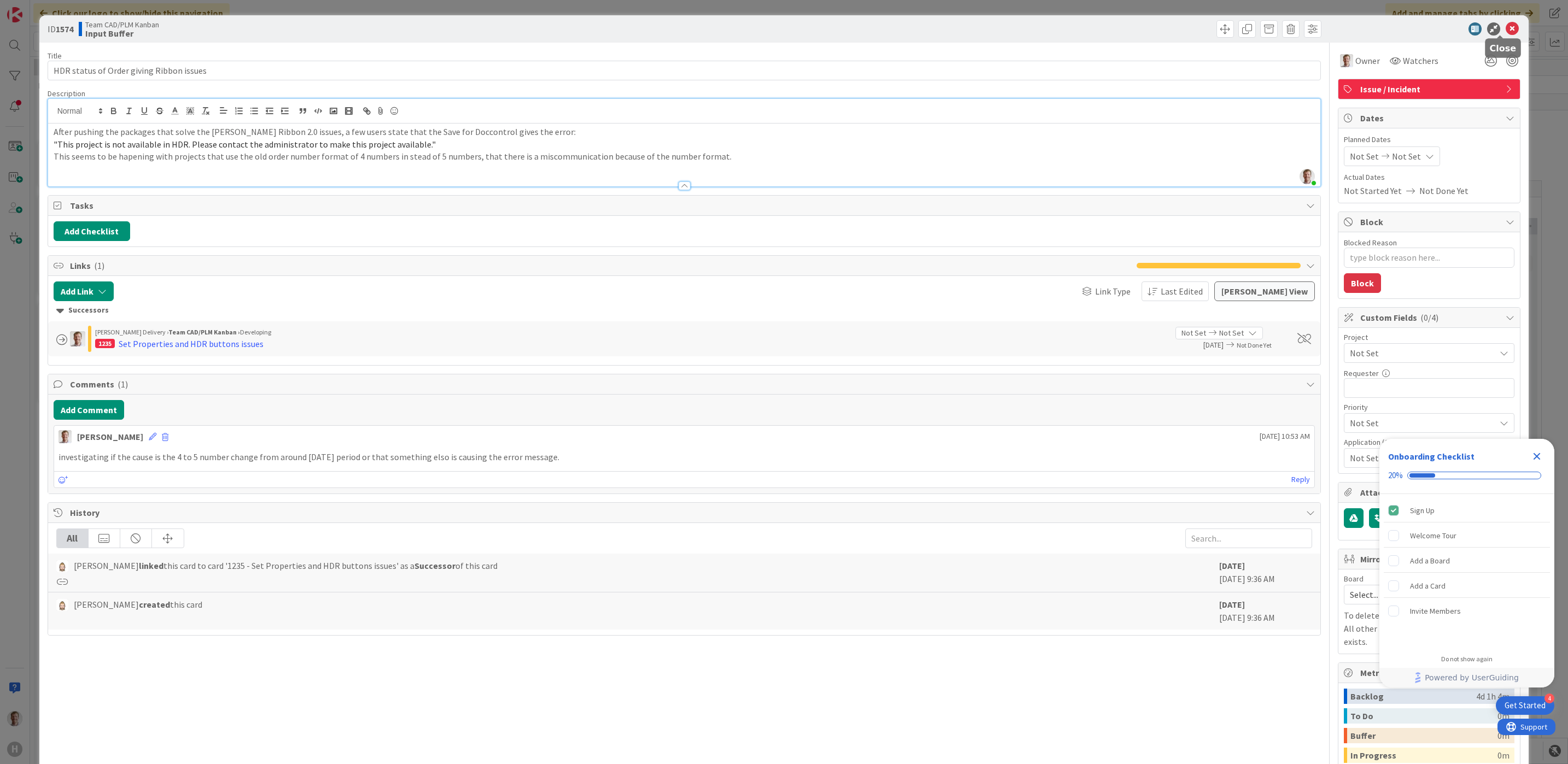
click at [1325, 26] on icon at bounding box center [1512, 29] width 13 height 13
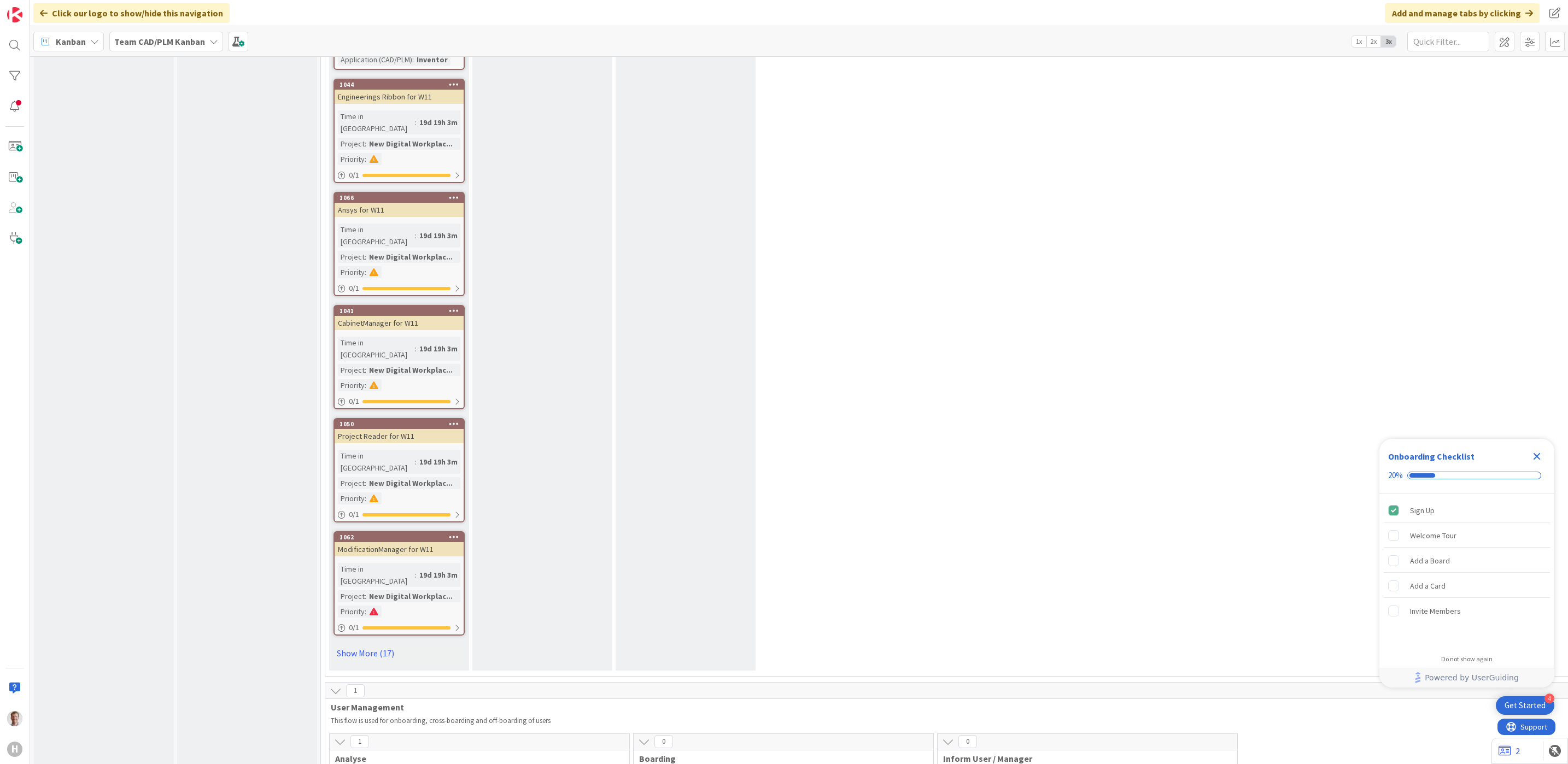
scroll to position [4961, 0]
